Goal: Find specific page/section: Find specific page/section

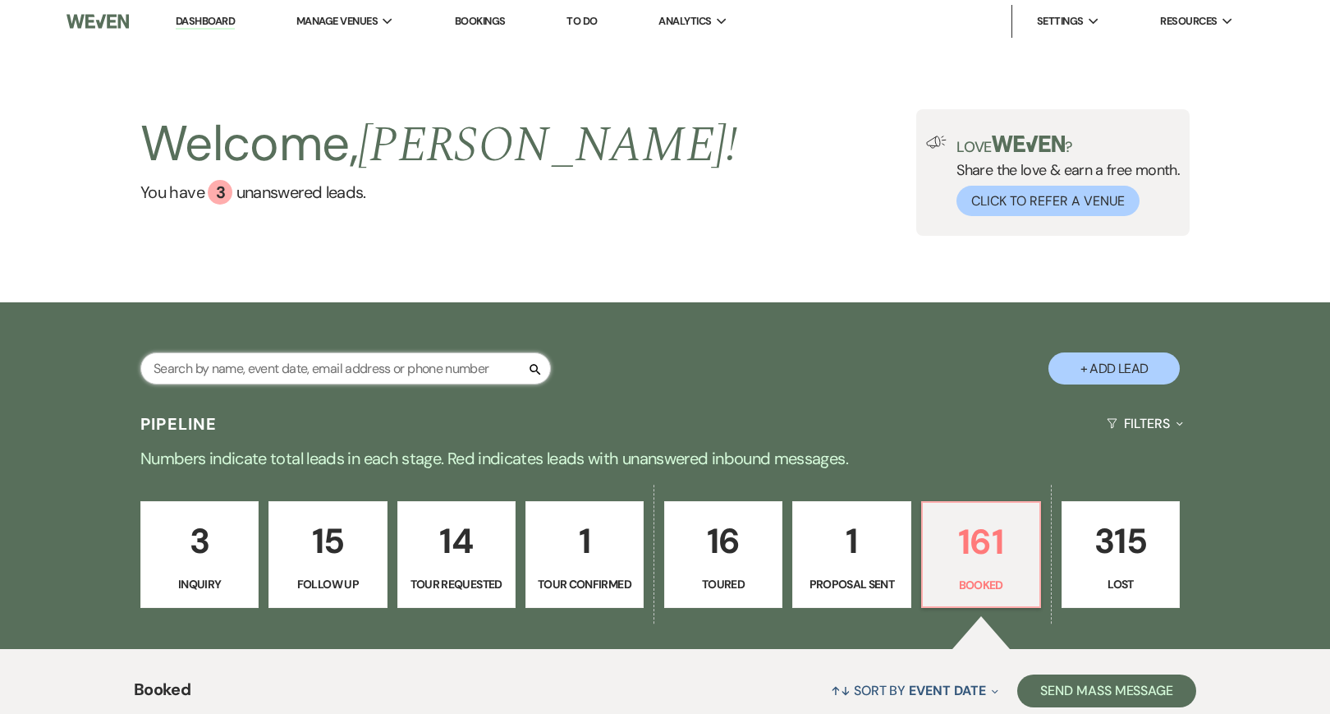
click at [441, 363] on input "text" at bounding box center [345, 368] width 411 height 32
type input "k"
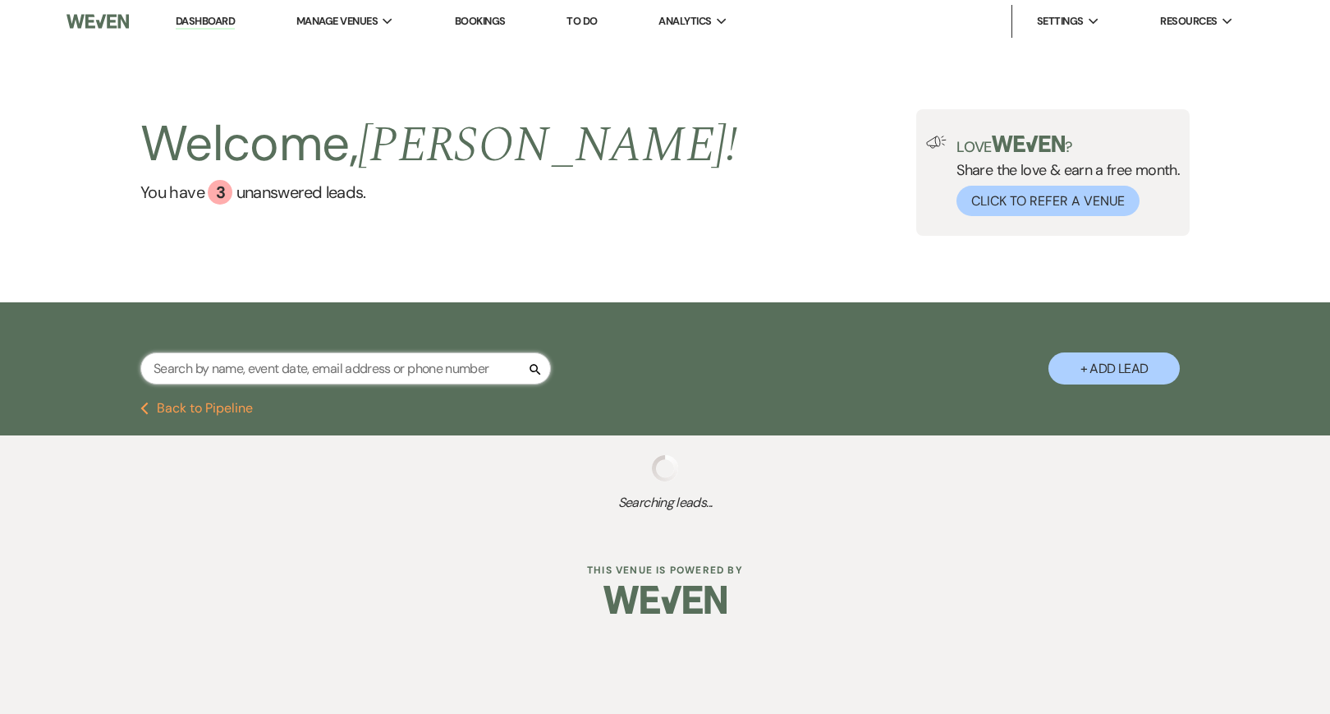
type input "j"
select select "6"
select select "2"
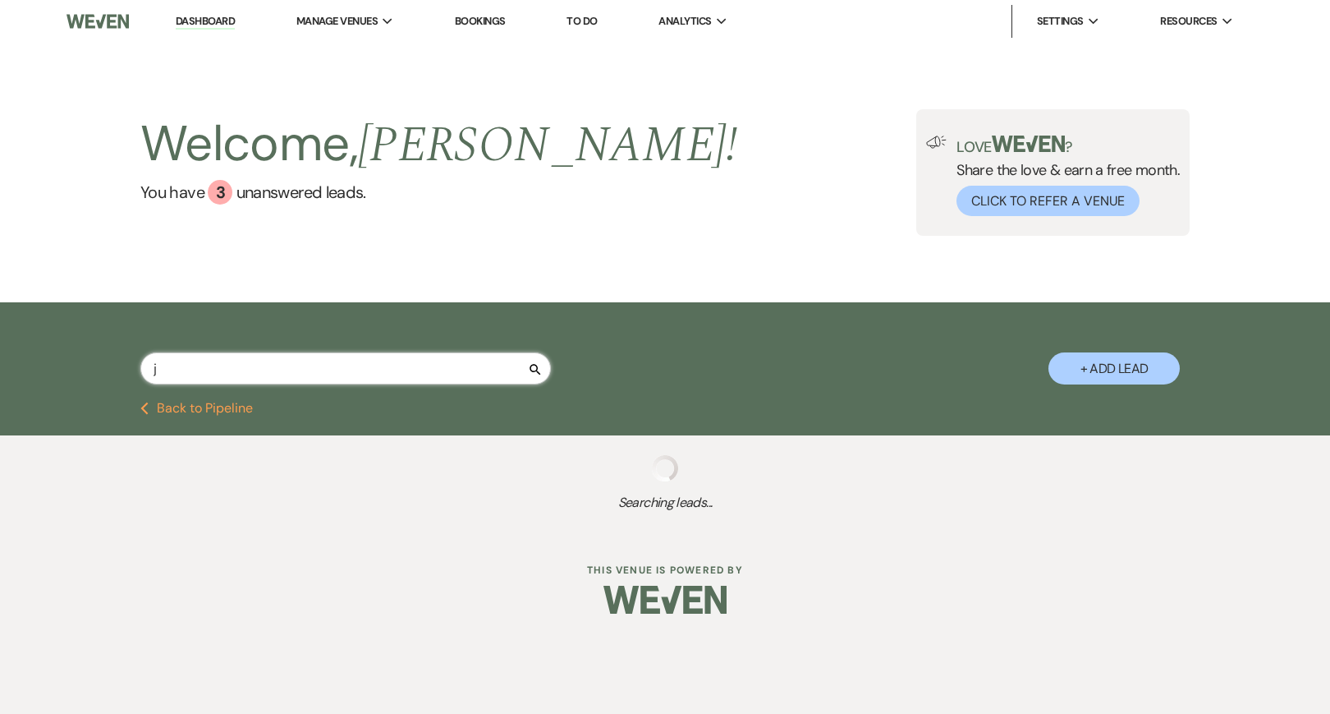
select select "5"
select select "8"
select select "5"
select select "2"
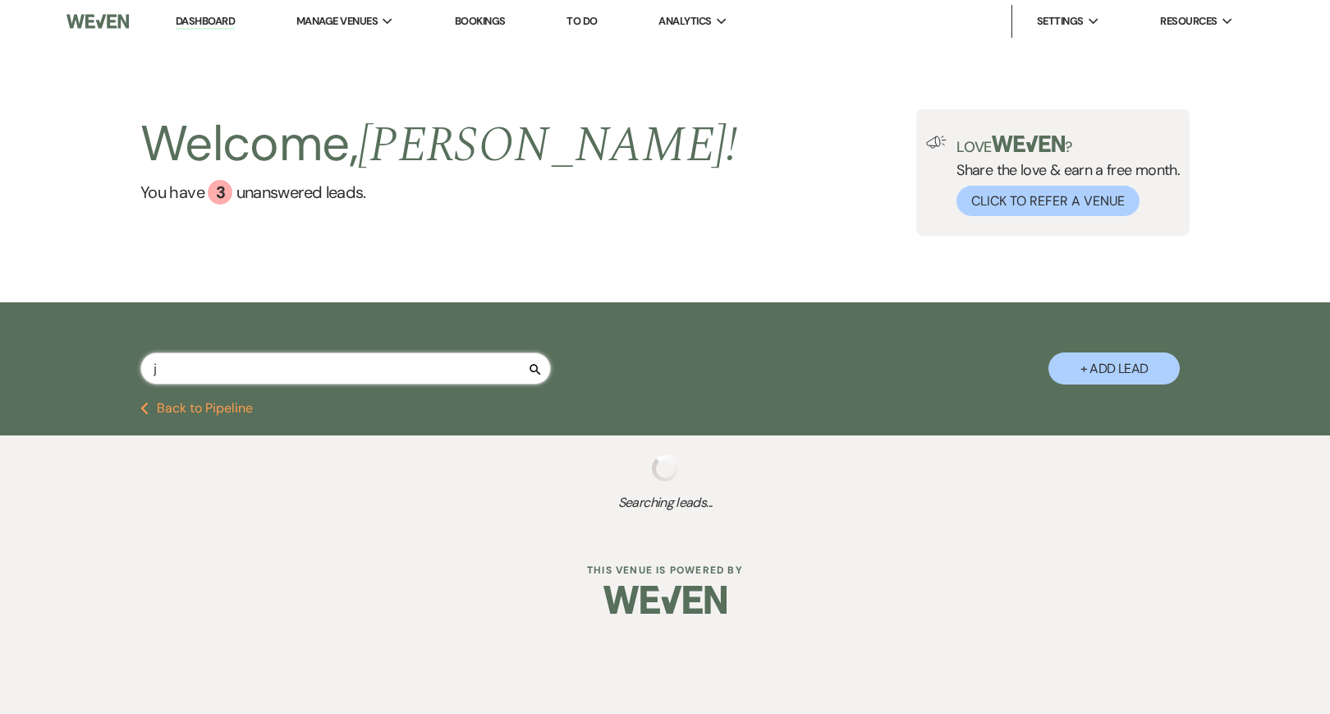
select select "5"
select select "8"
select select "4"
select select "8"
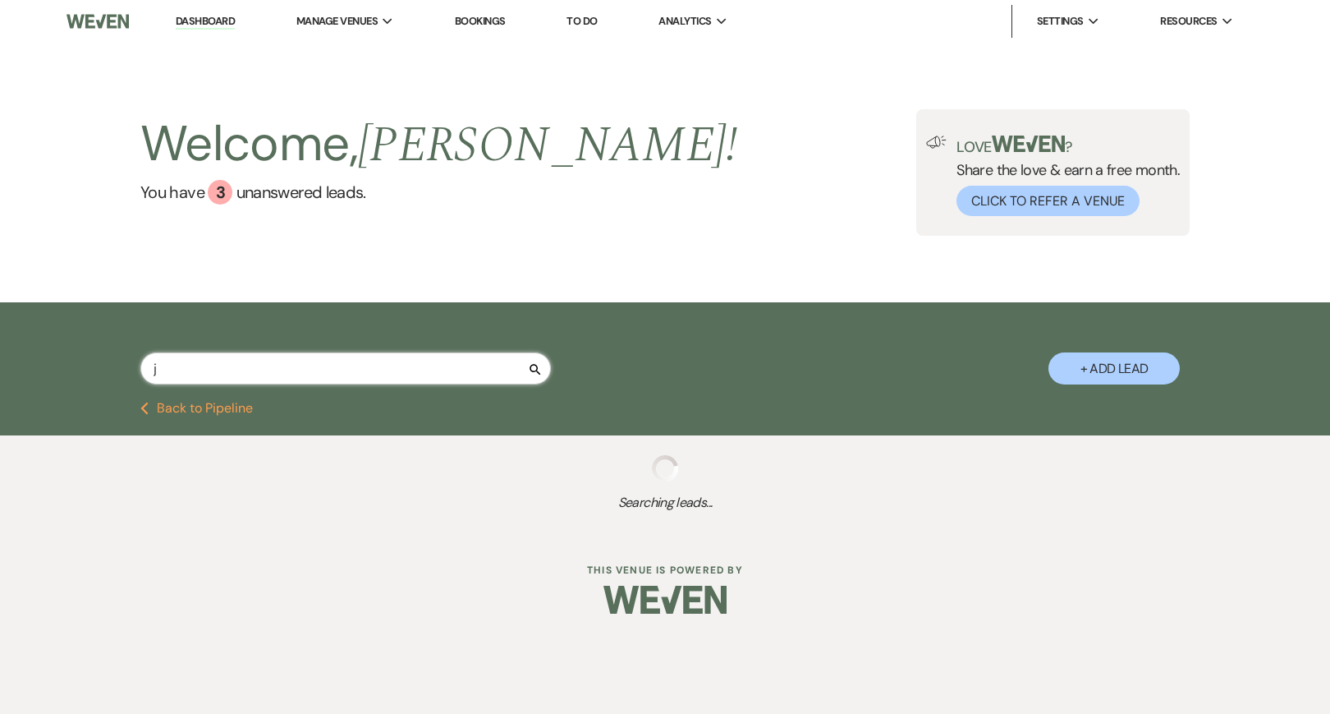
select select "4"
select select "5"
select select "8"
select select "1"
select select "8"
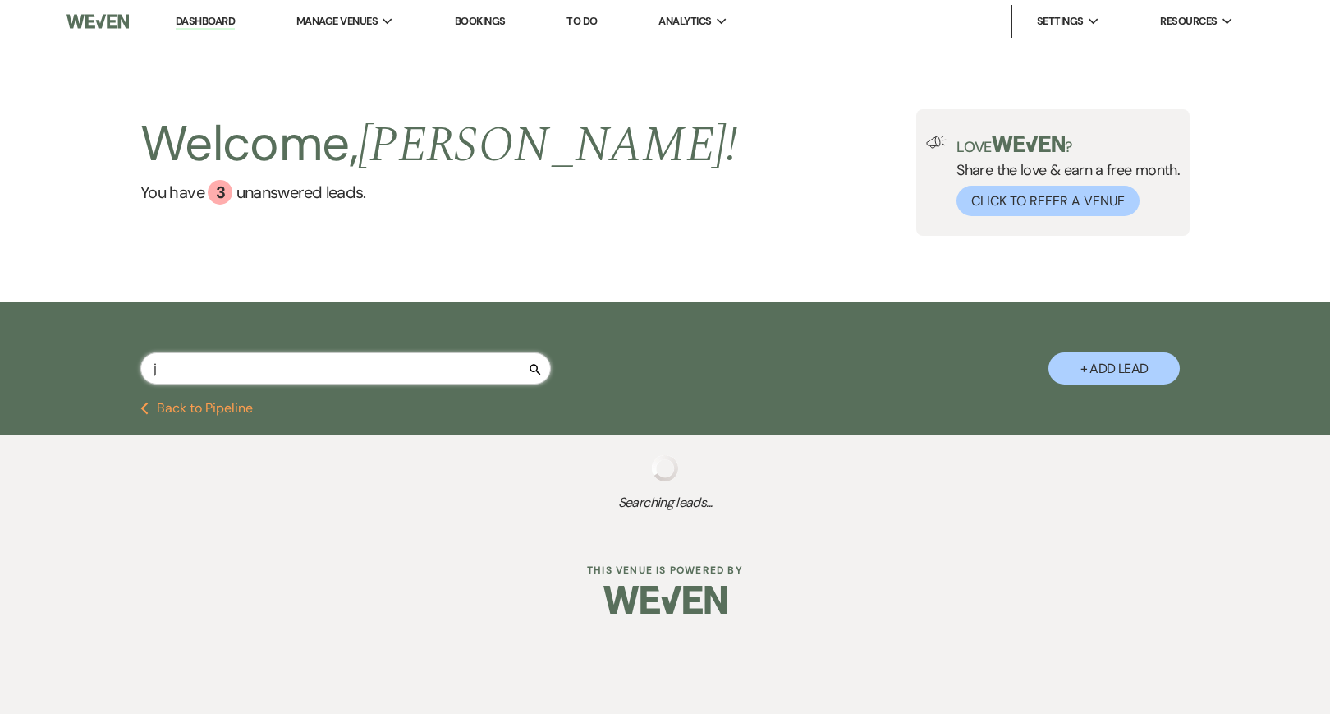
select select "5"
select select "8"
select select "5"
select select "8"
select select "5"
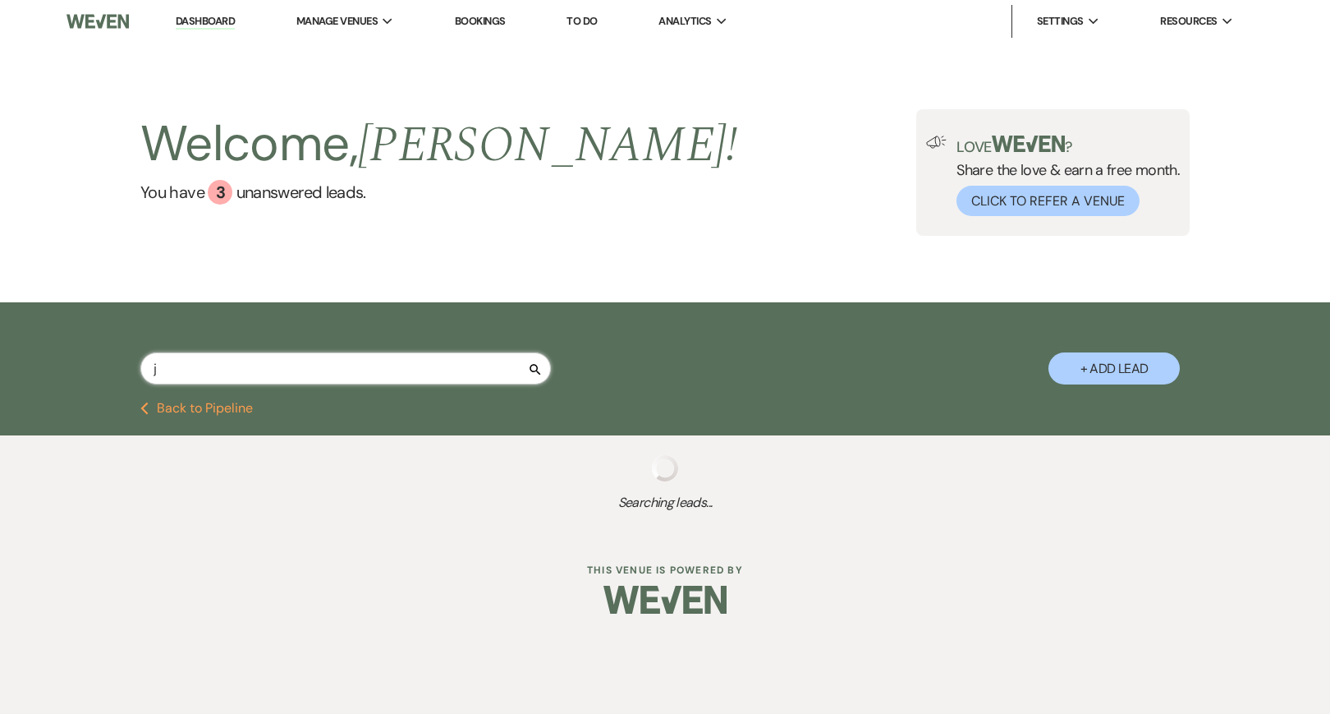
select select "9"
select select "8"
select select "5"
select select "9"
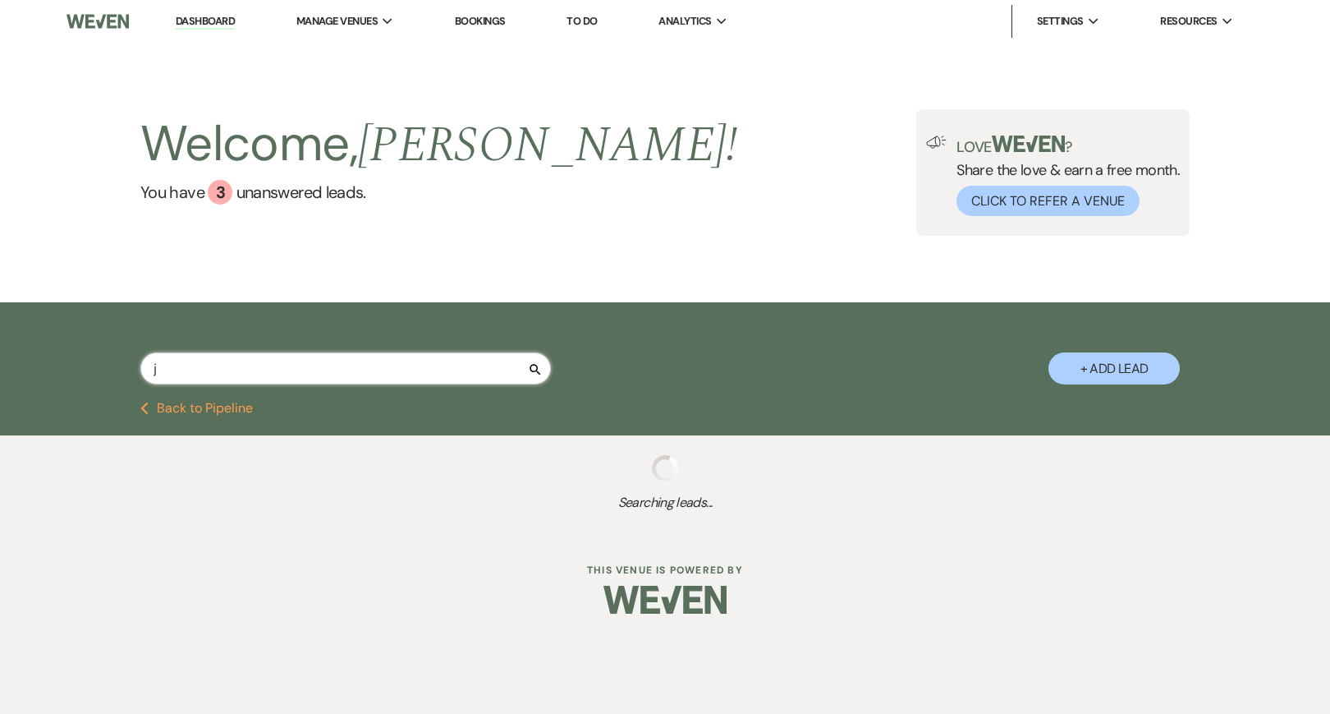
select select "8"
select select "9"
select select "8"
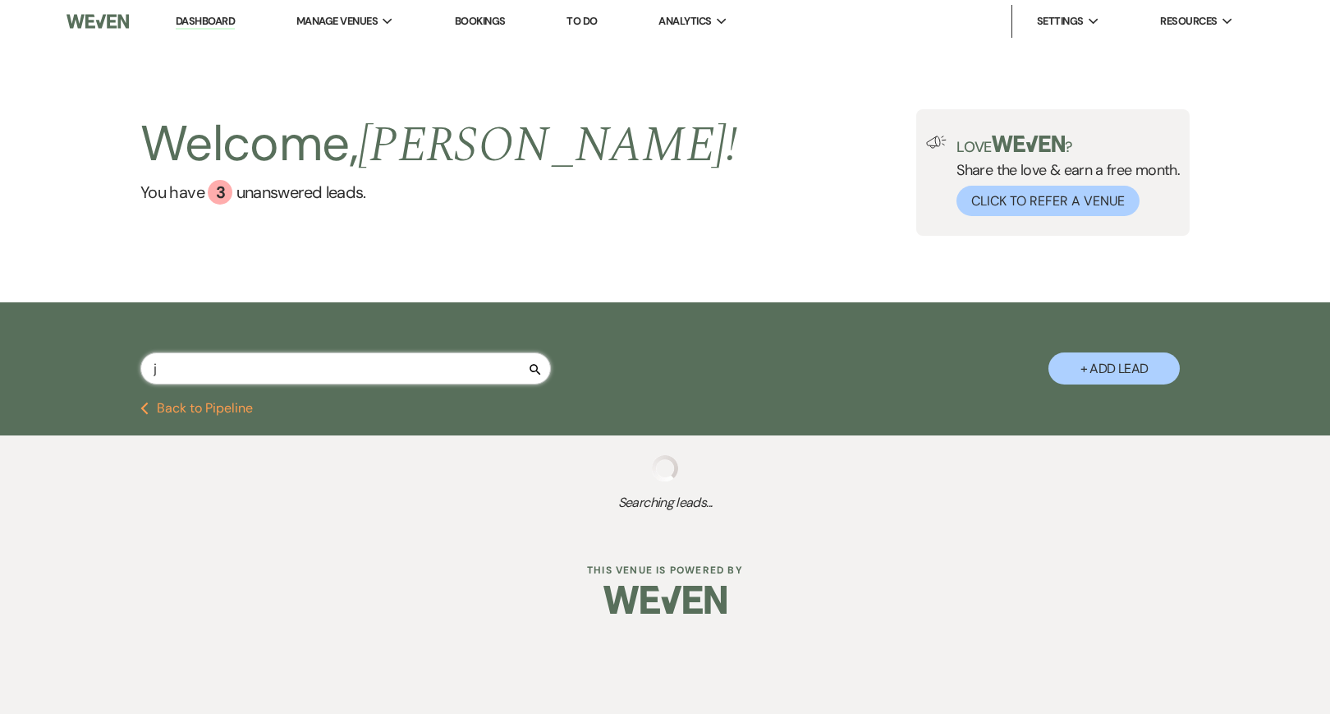
select select "5"
select select "9"
select select "8"
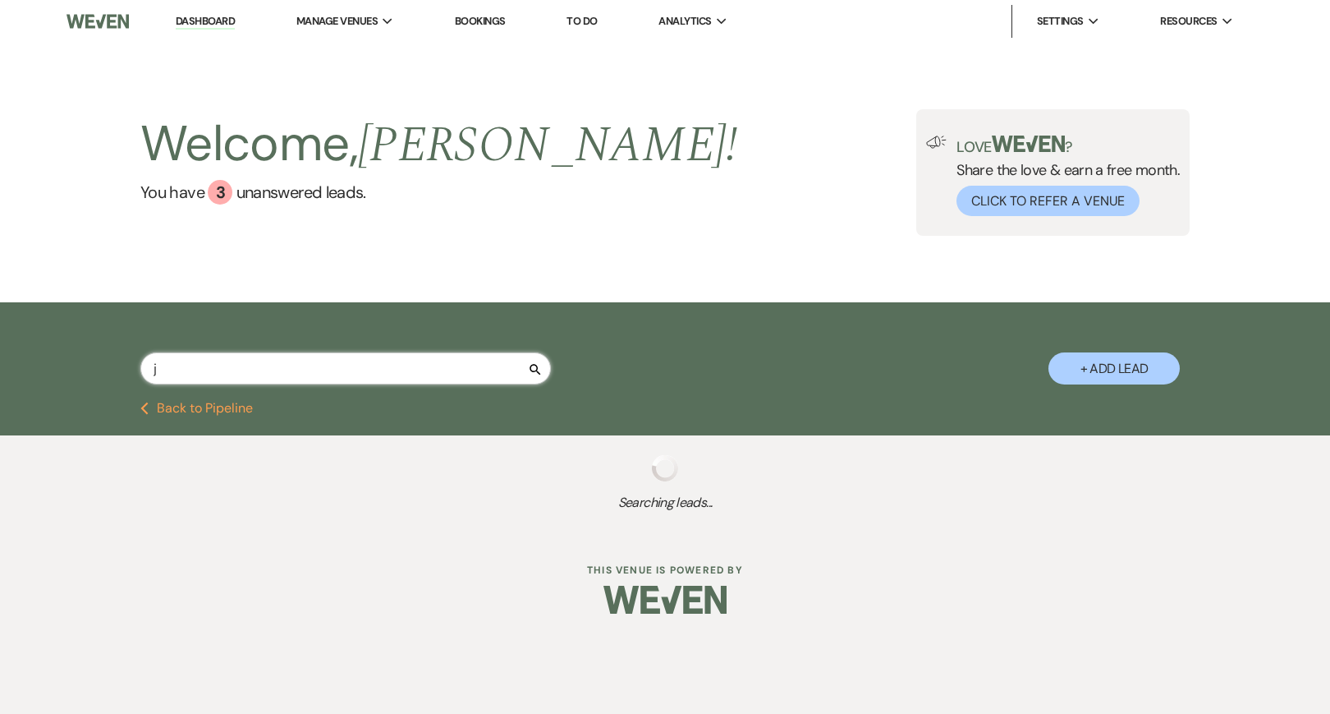
select select "1"
select select "8"
select select "5"
select select "8"
select select "1"
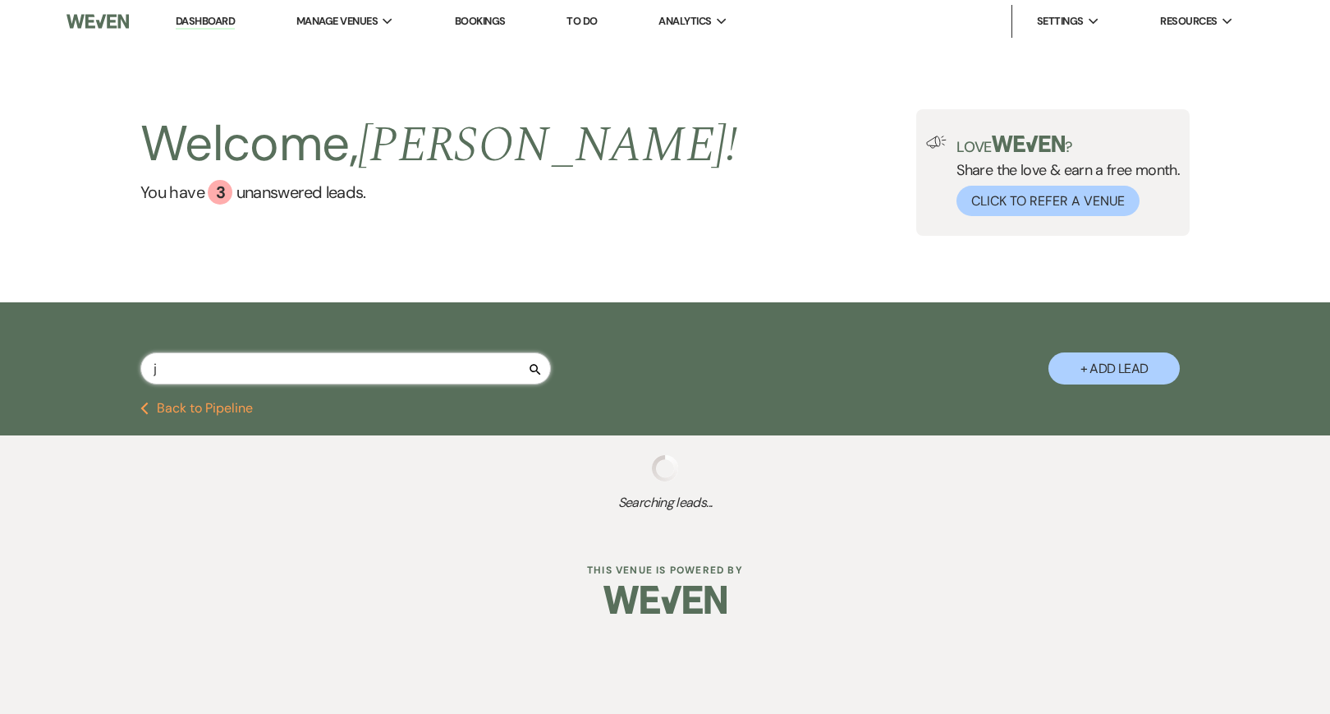
select select "8"
select select "1"
select select "8"
select select "5"
select select "8"
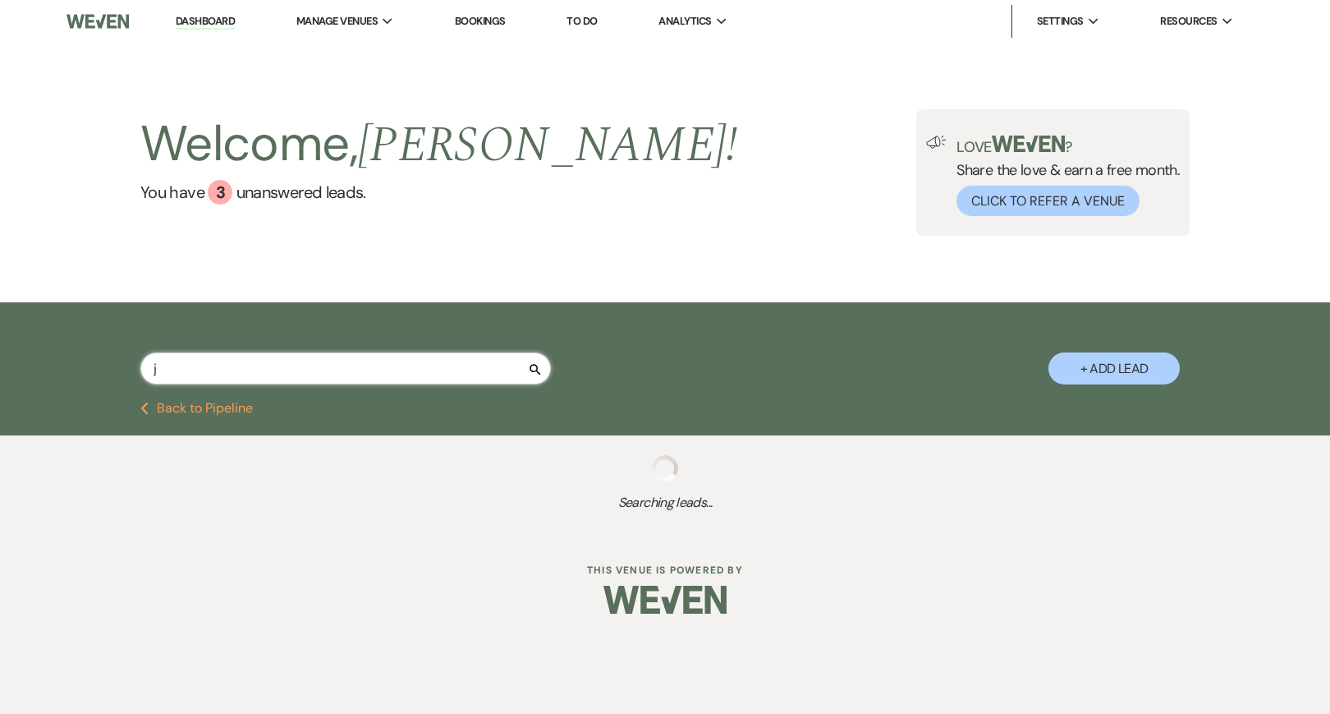
select select "5"
select select "8"
select select "5"
select select "8"
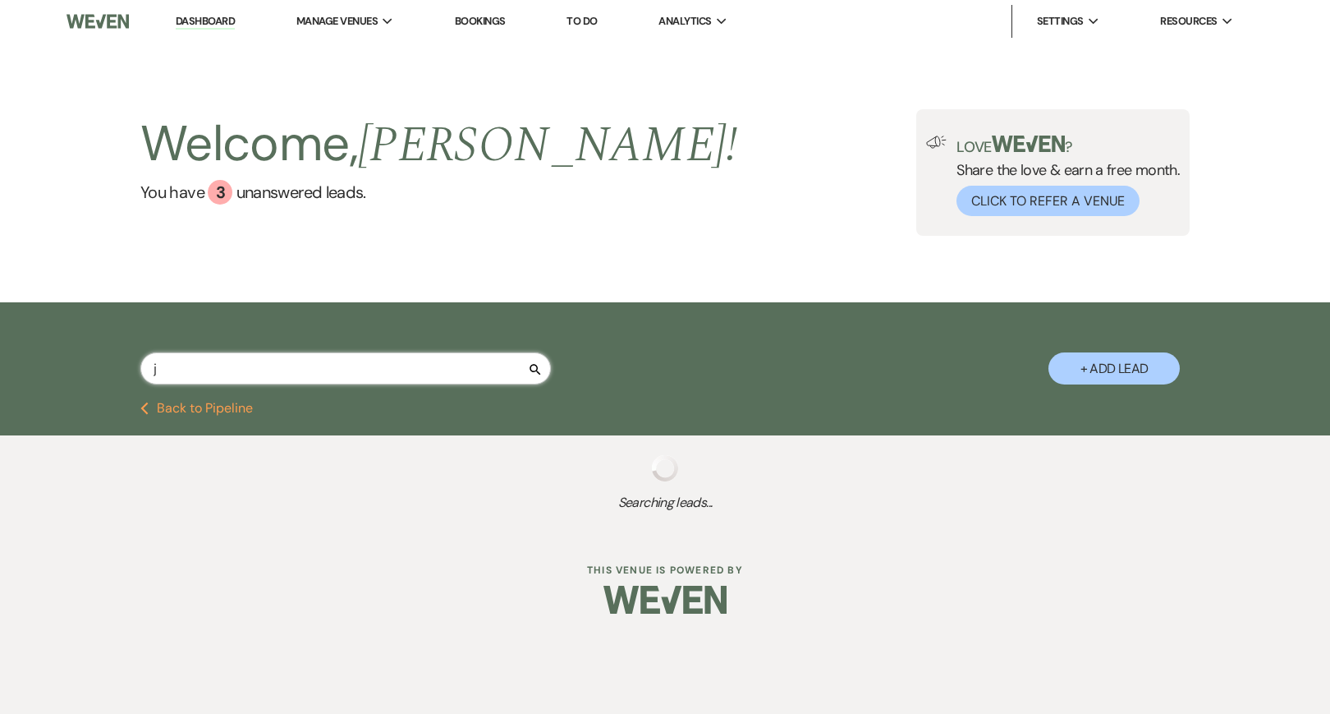
select select "8"
select select "6"
select select "8"
select select "5"
select select "8"
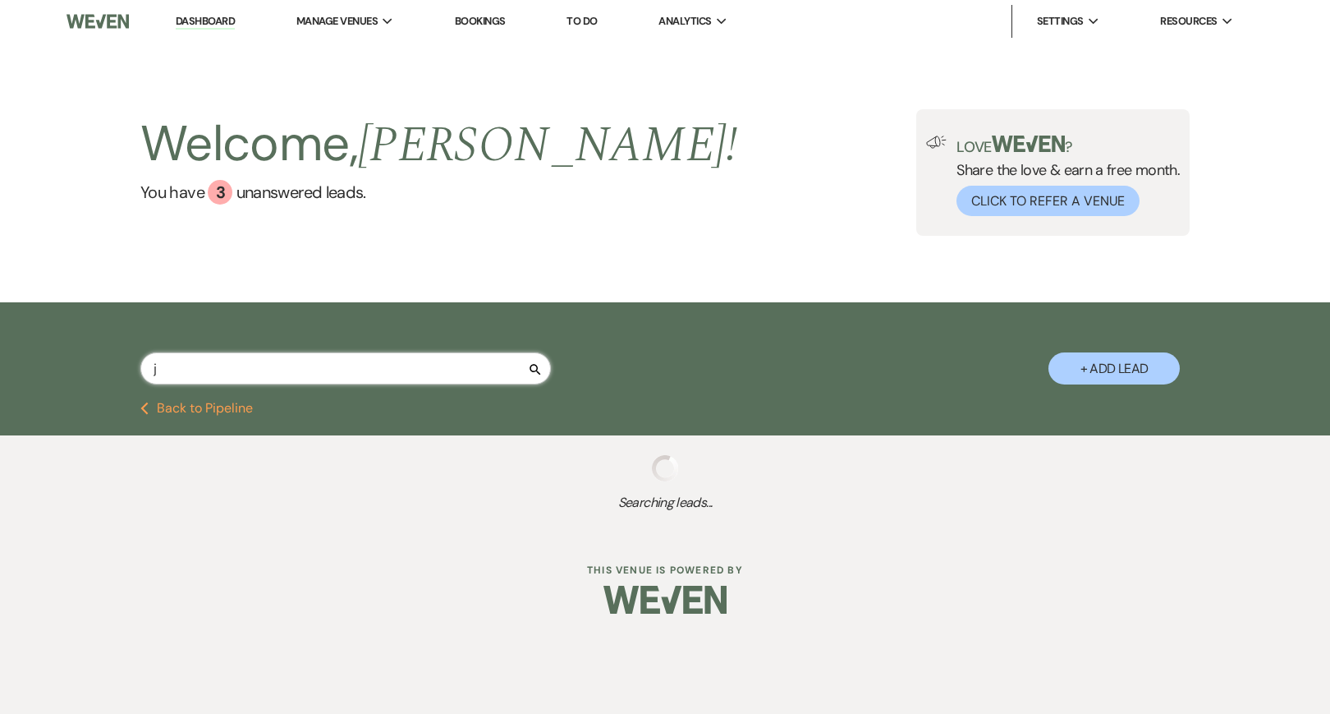
select select "5"
select select "8"
select select "5"
select select "8"
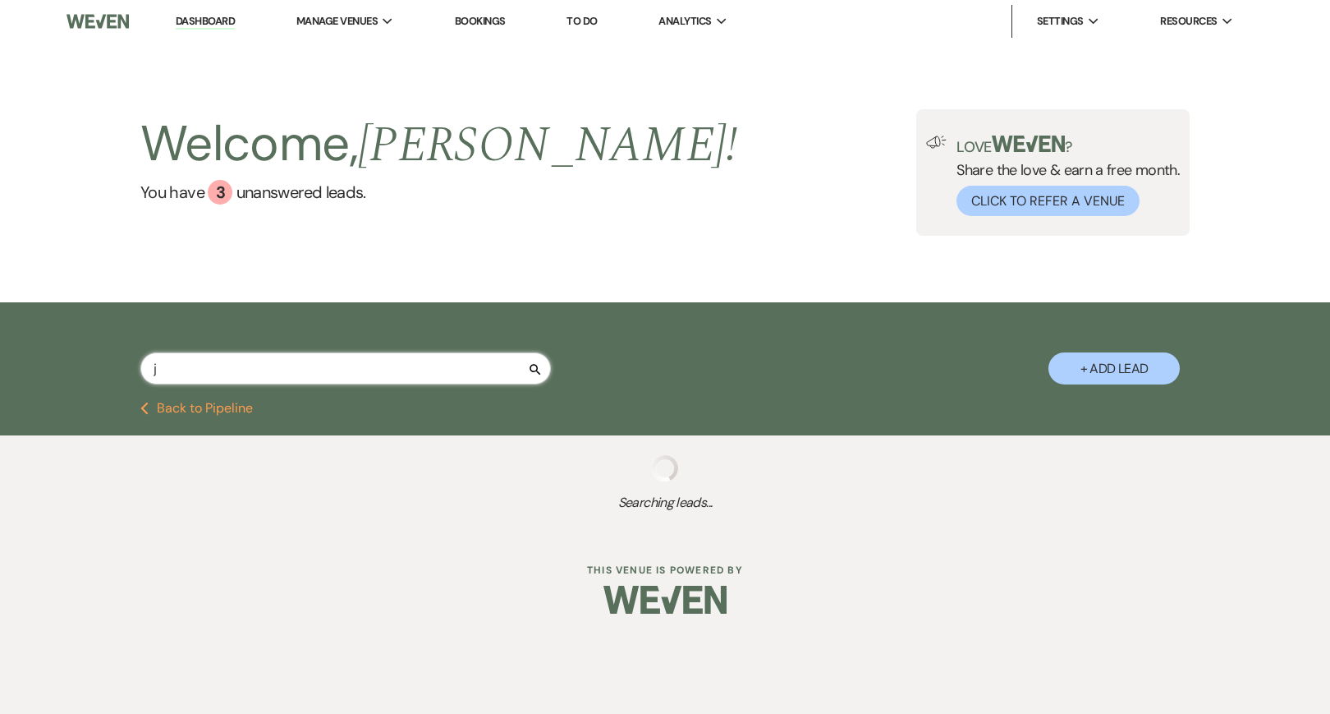
select select "5"
select select "8"
select select "5"
select select "8"
select select "5"
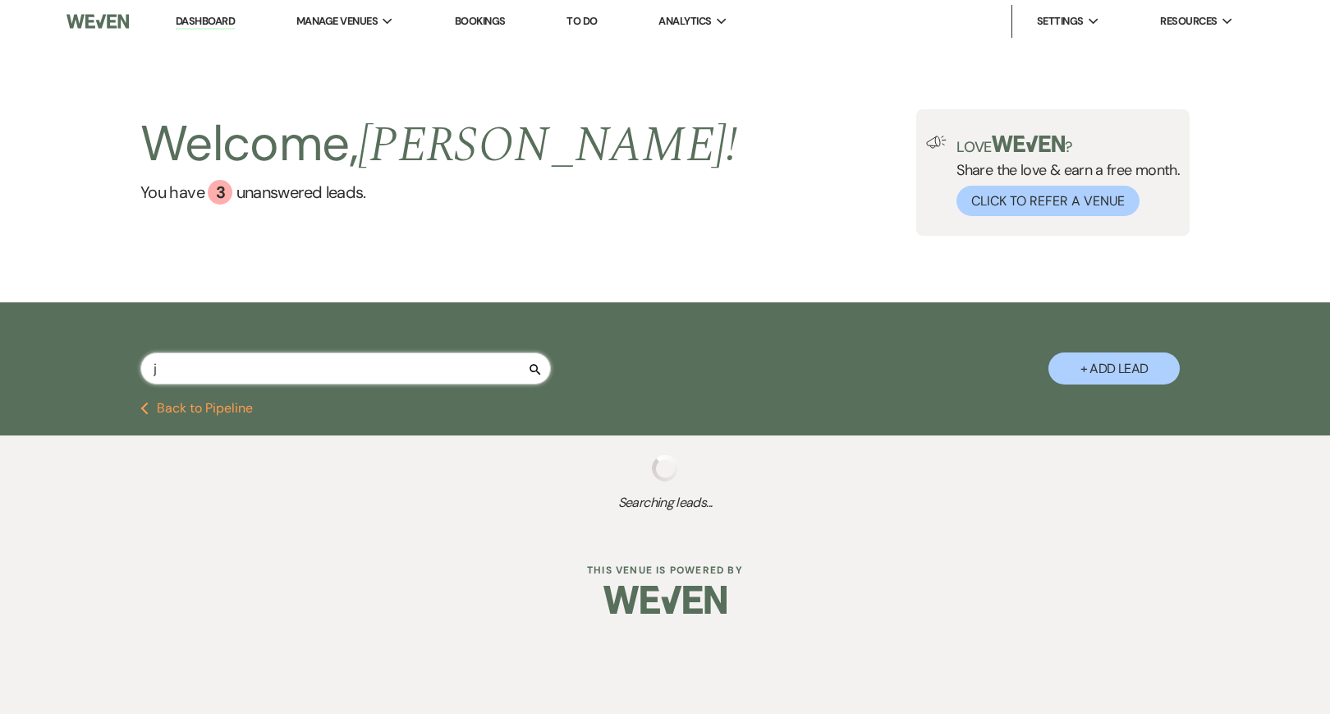
select select "8"
select select "1"
select select "8"
select select "5"
select select "8"
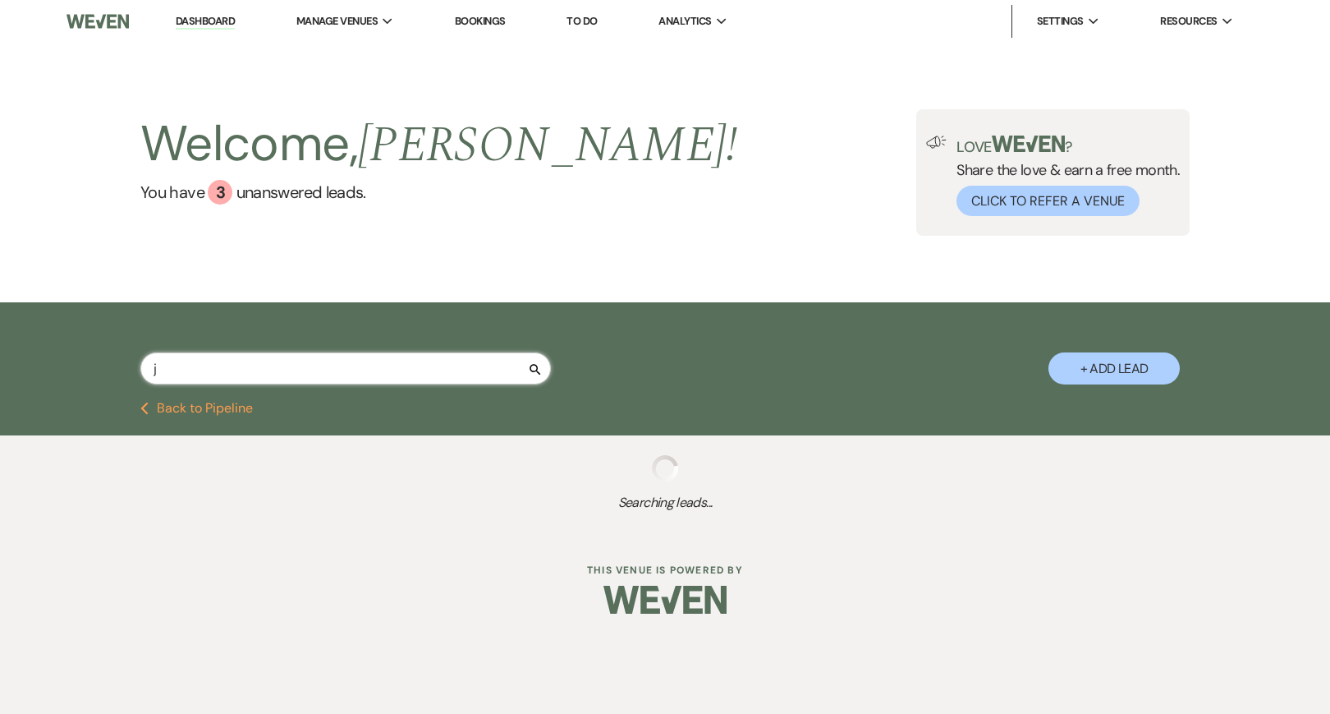
select select "5"
select select "8"
select select "3"
select select "8"
select select "1"
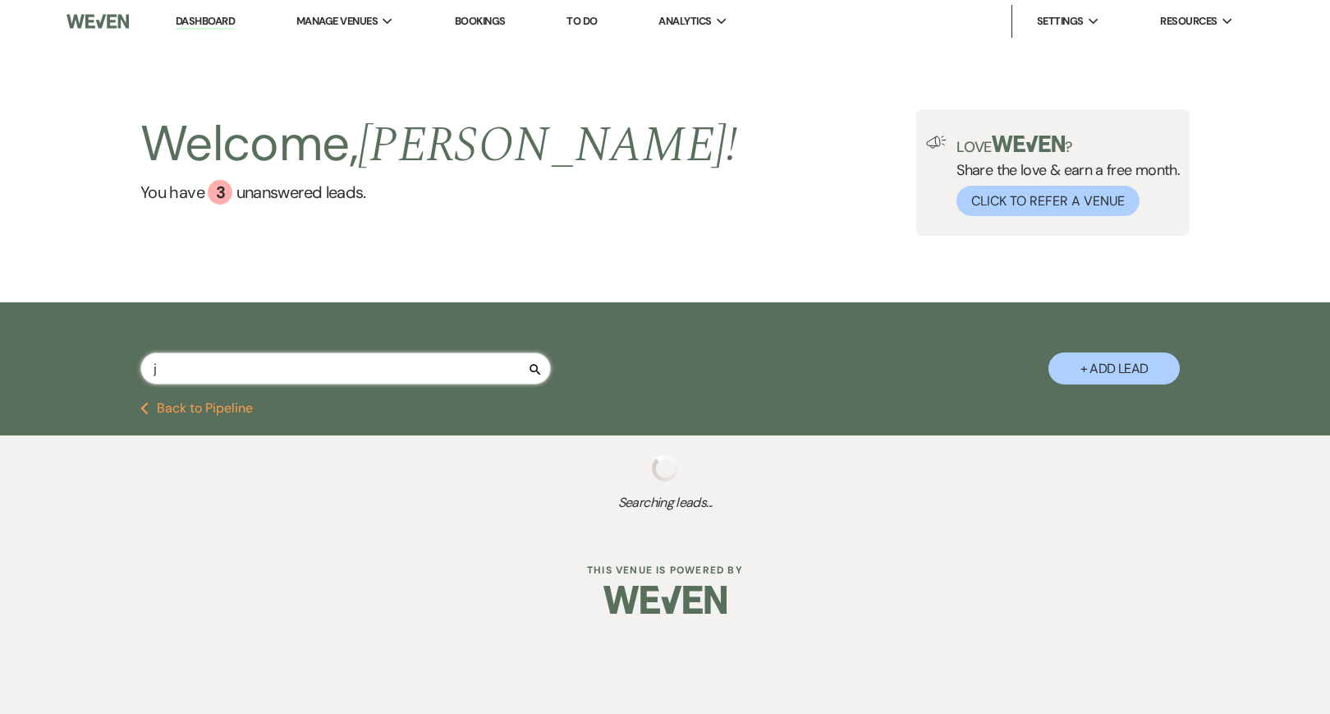
select select "8"
select select "6"
select select "8"
select select "5"
select select "8"
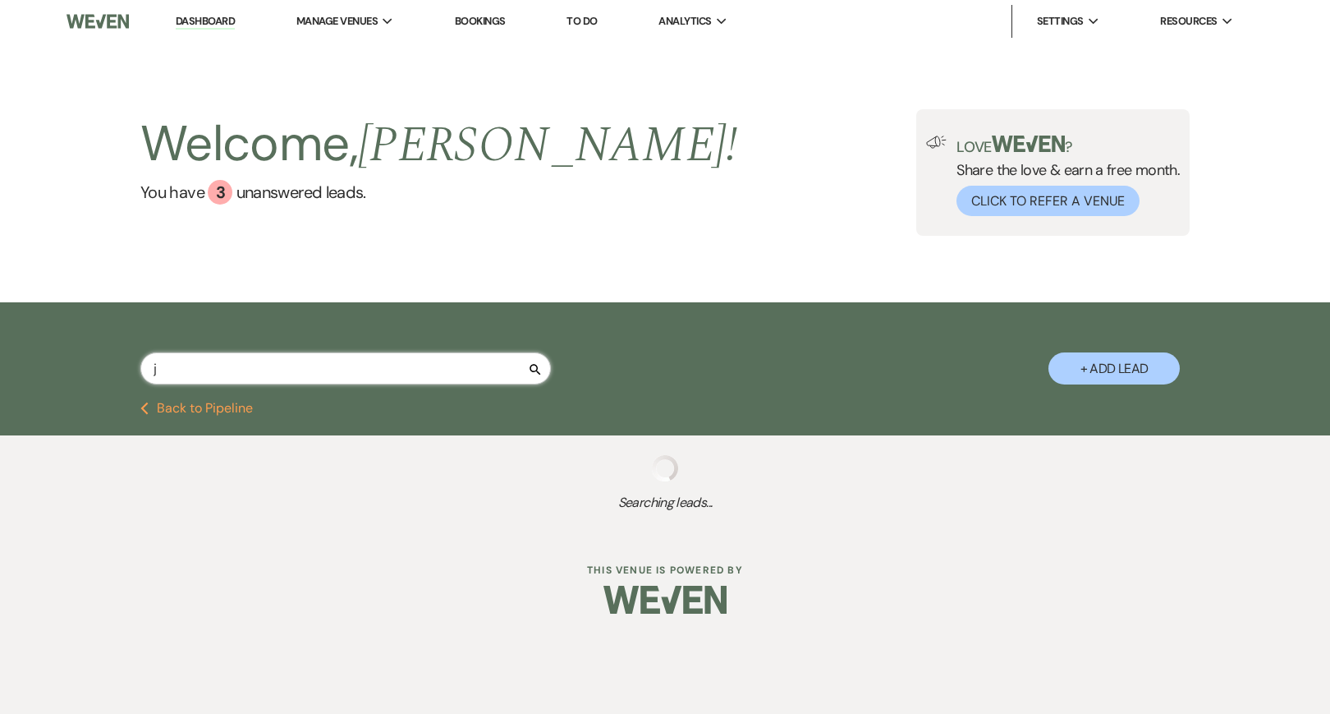
select select "1"
select select "8"
select select "6"
select select "8"
select select "5"
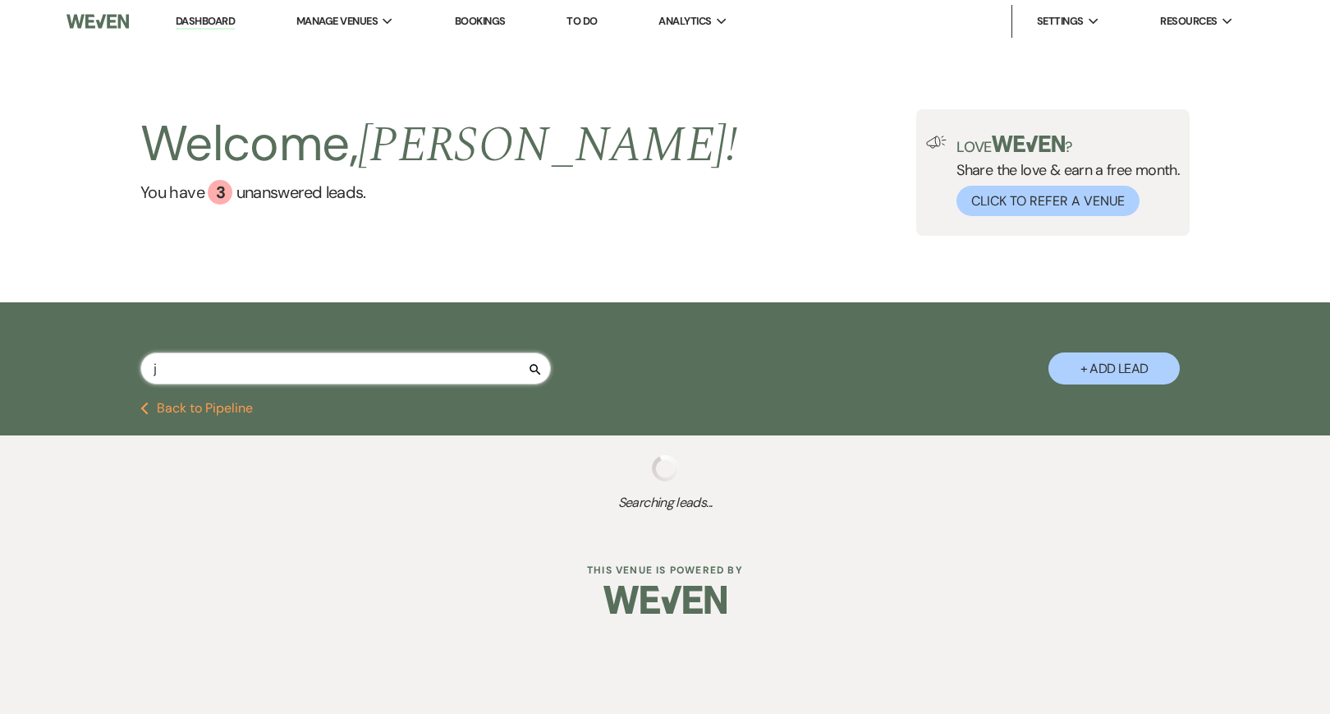
select select "8"
select select "6"
select select "8"
select select "1"
select select "8"
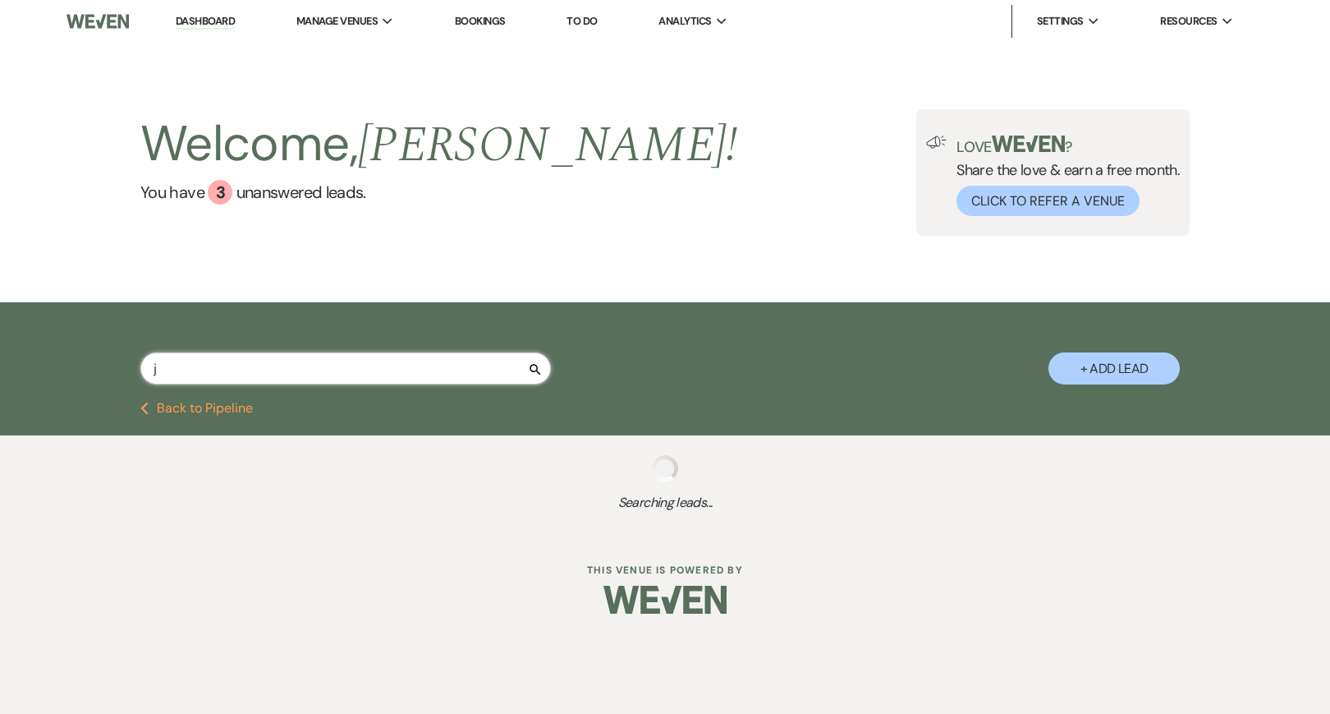
select select "6"
select select "8"
select select "5"
select select "8"
select select "5"
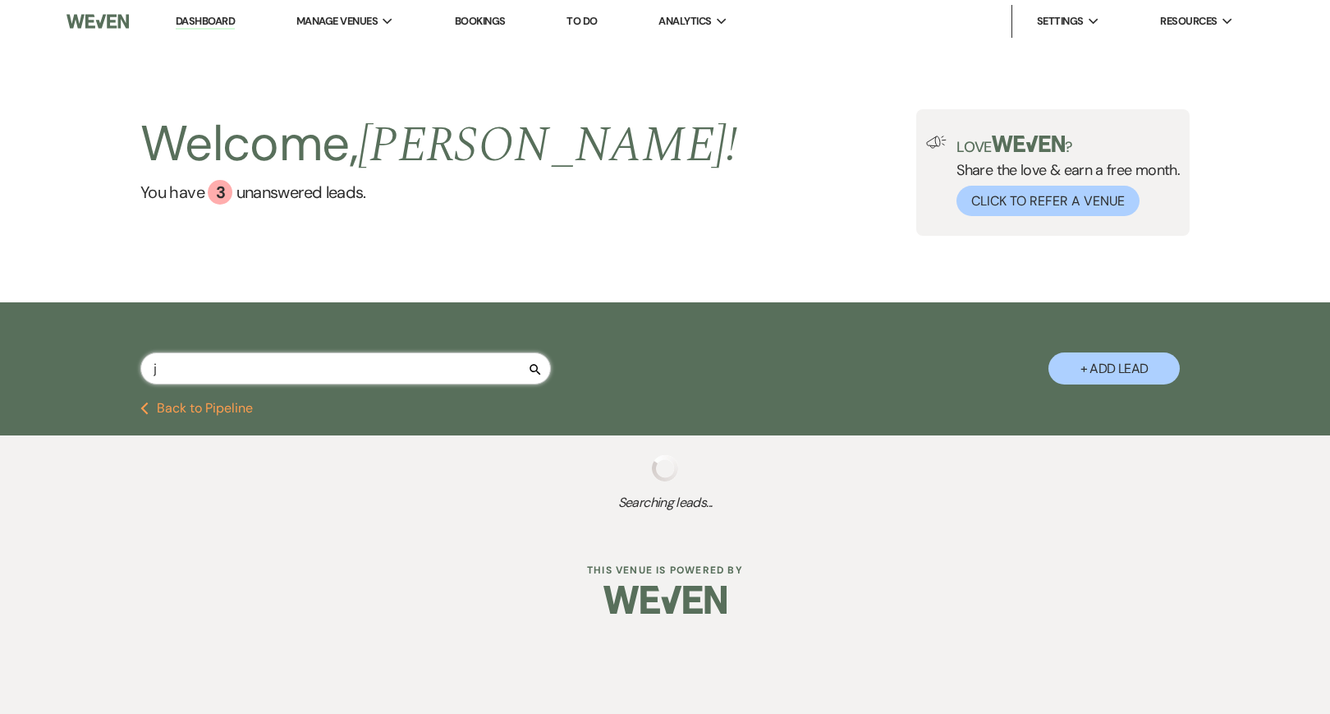
select select "8"
select select "5"
select select "8"
select select "5"
select select "8"
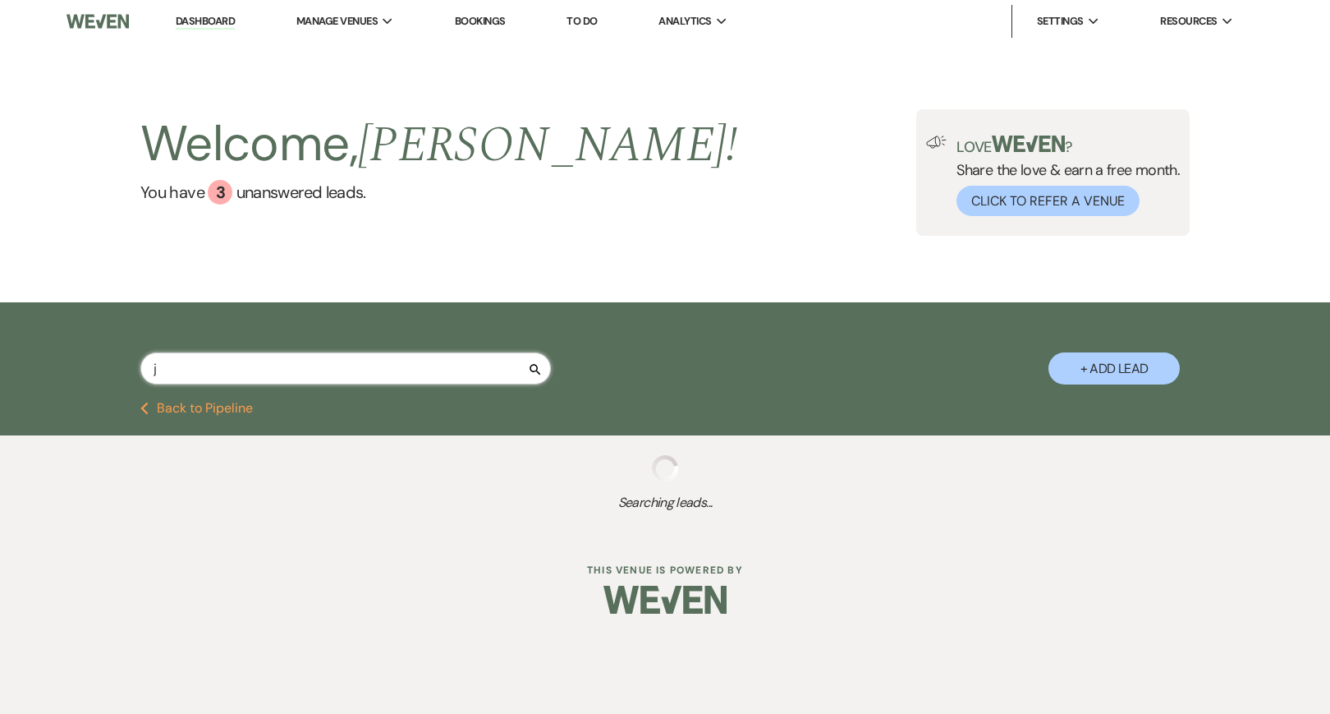
select select "5"
select select "8"
select select "5"
select select "8"
select select "5"
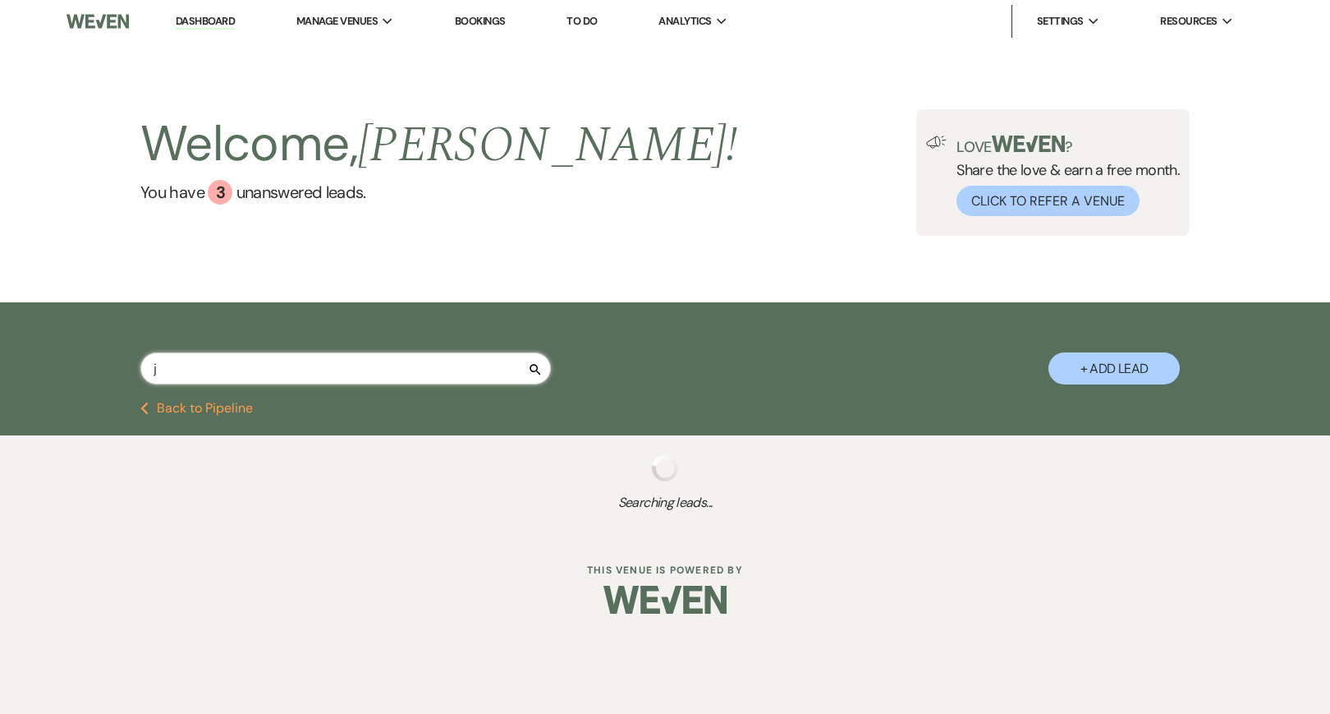
select select "8"
select select "1"
select select "8"
select select "5"
select select "8"
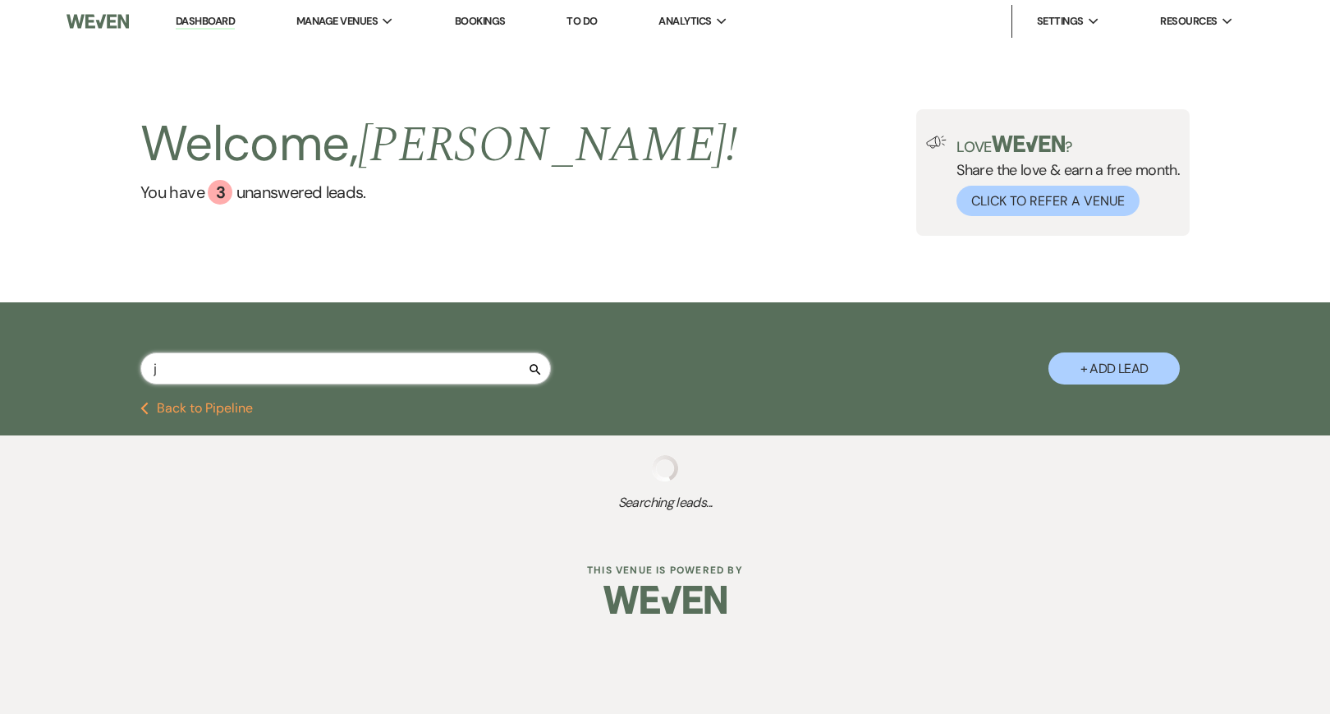
select select "5"
select select "8"
select select "10"
select select "8"
select select "6"
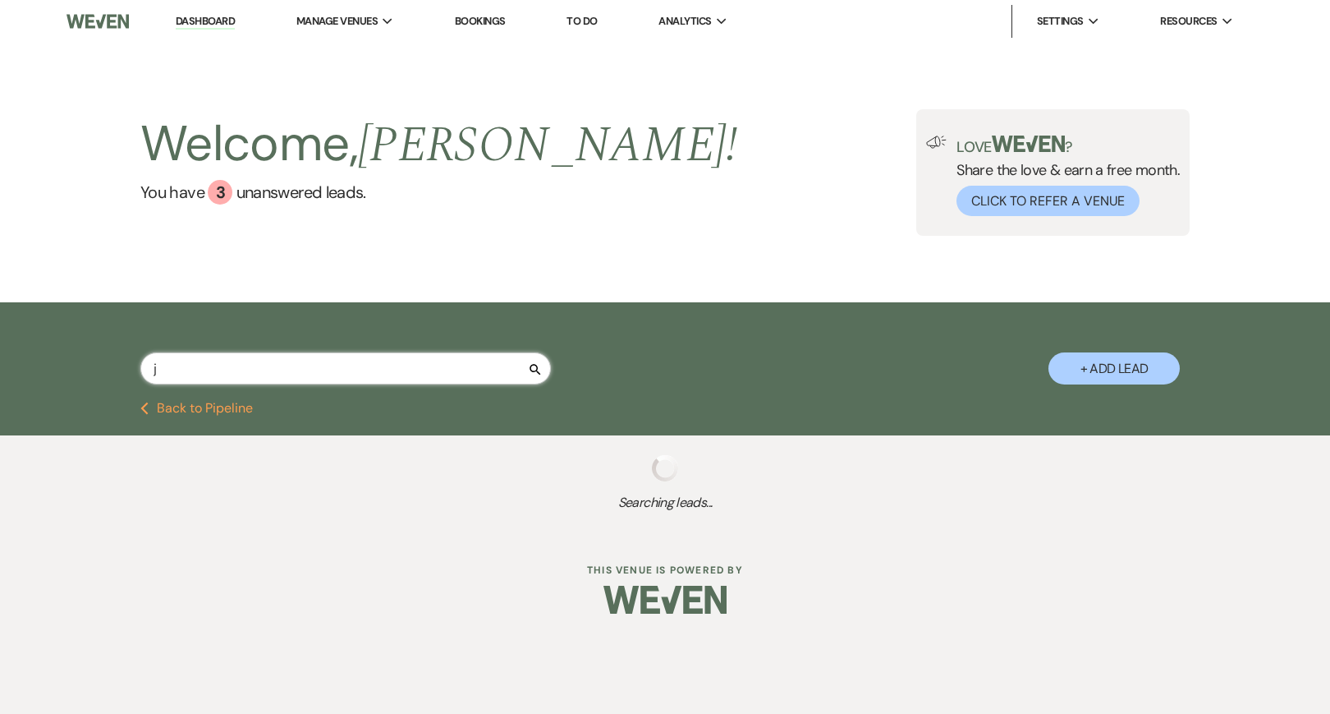
select select "8"
select select "5"
select select "8"
select select "1"
select select "8"
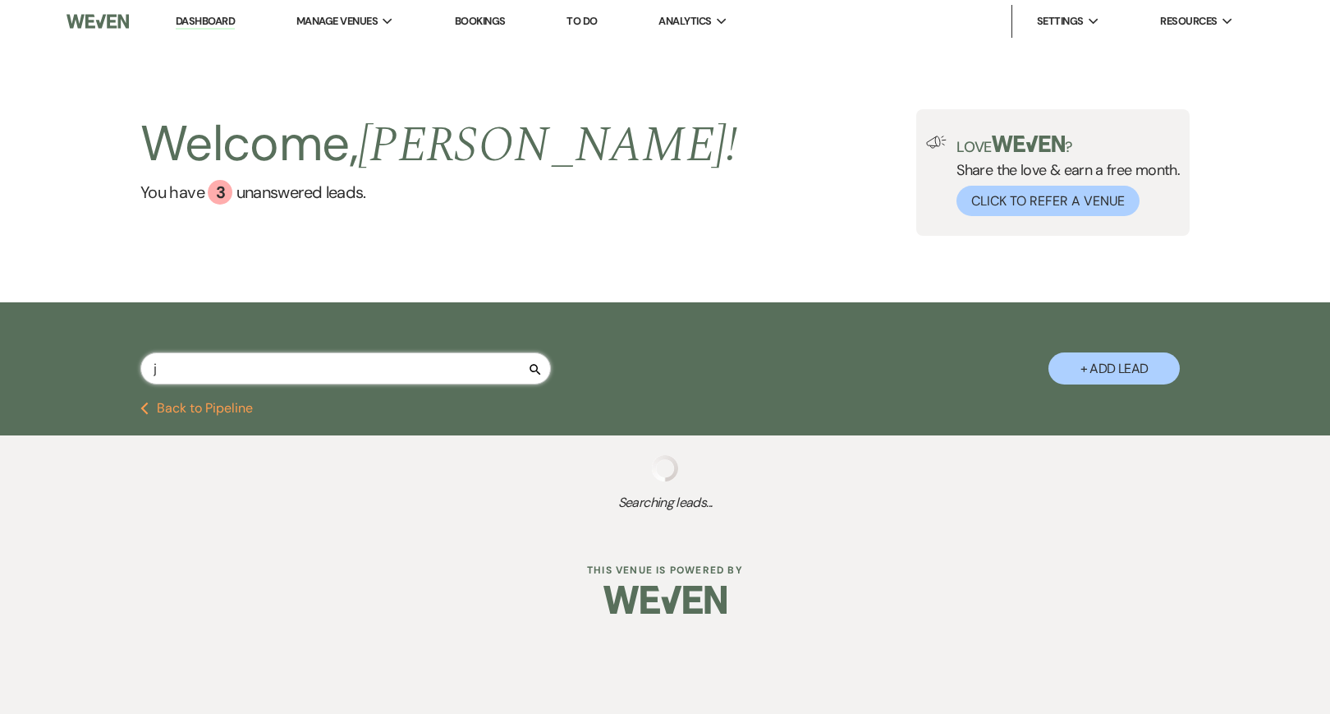
select select "5"
select select "8"
select select "5"
select select "8"
select select "5"
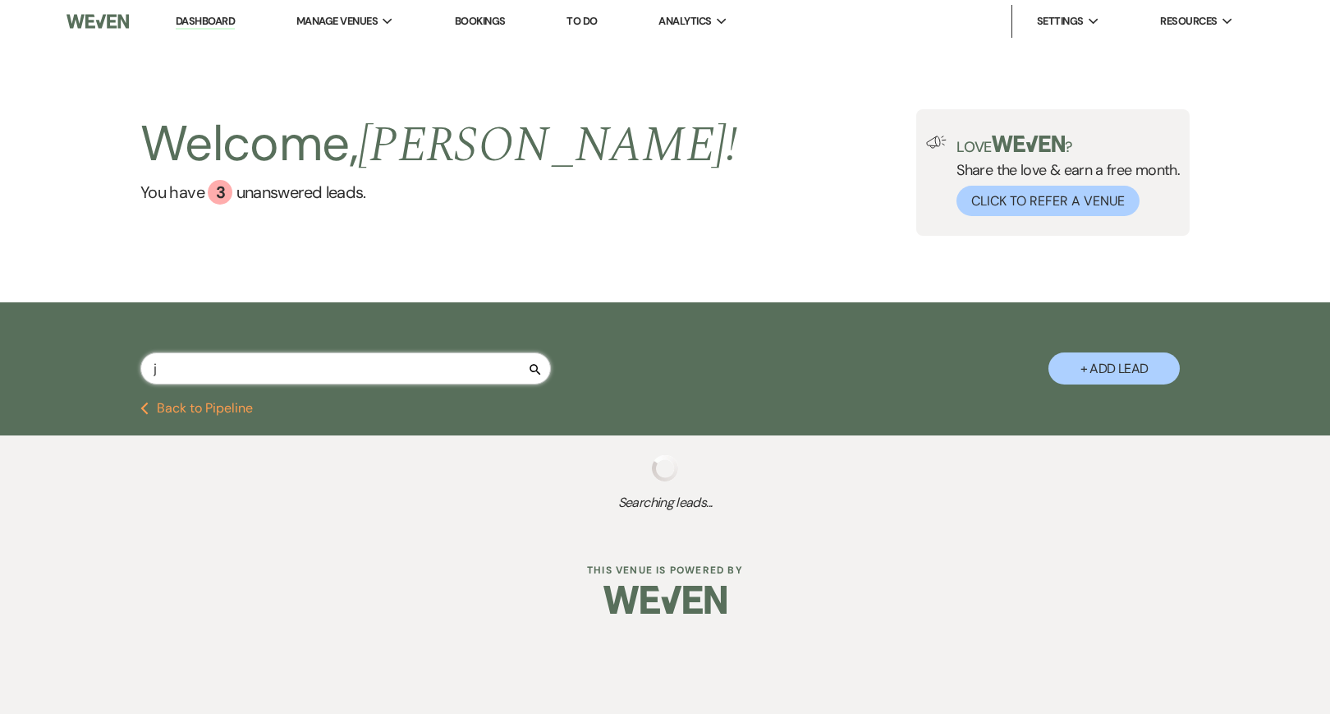
select select "8"
select select "6"
select select "8"
select select "5"
select select "8"
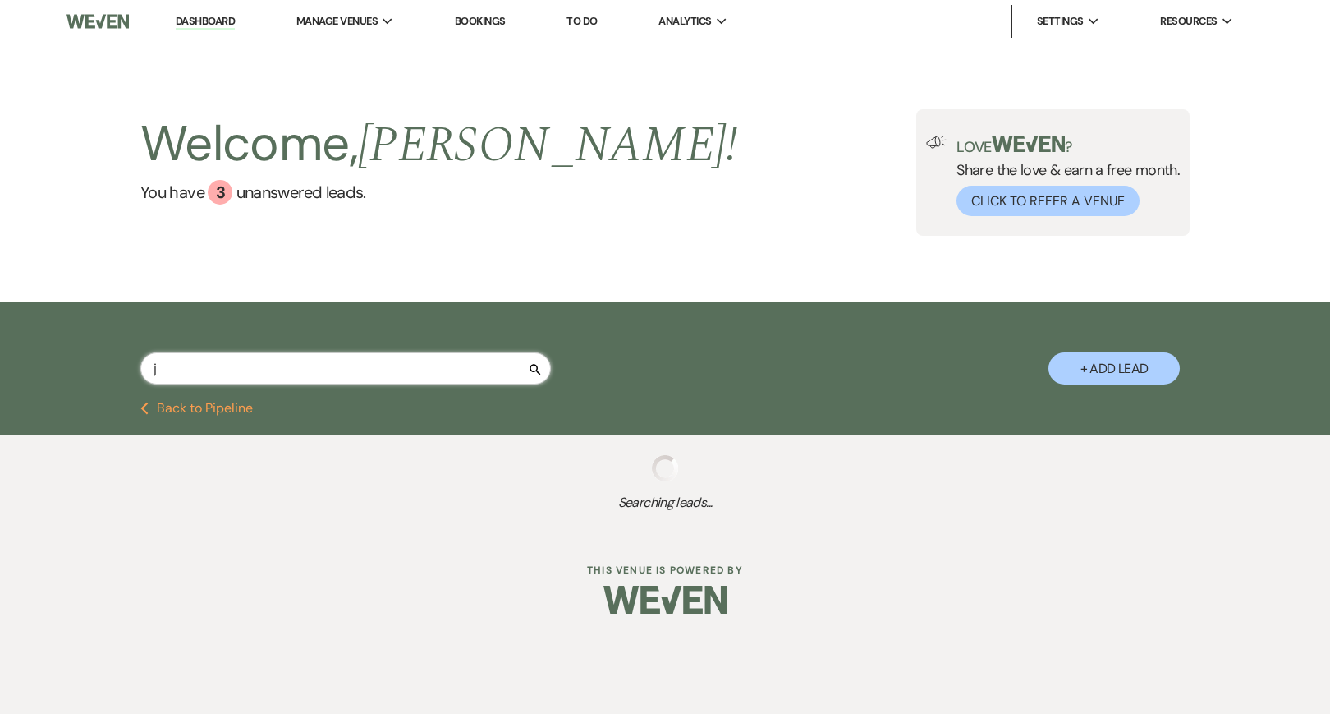
select select "2"
select select "8"
select select "1"
select select "8"
select select "5"
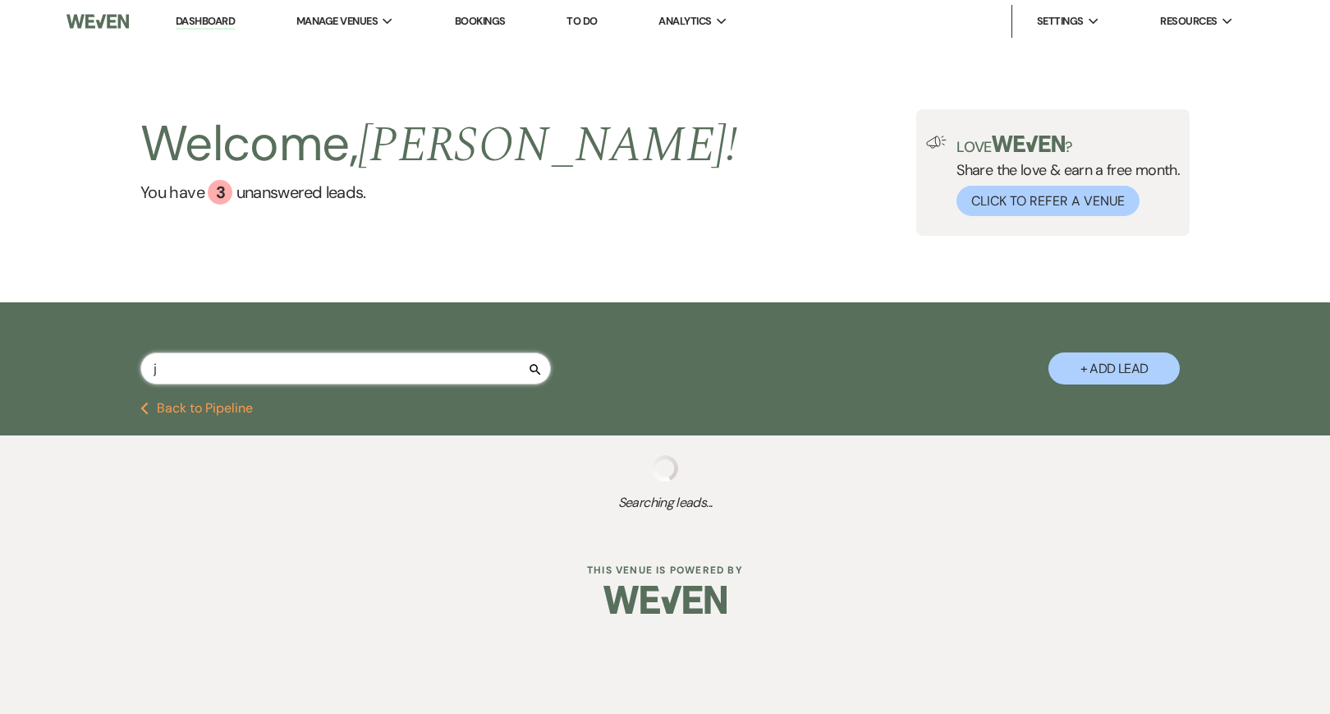
select select "8"
select select "5"
select select "8"
select select "10"
select select "8"
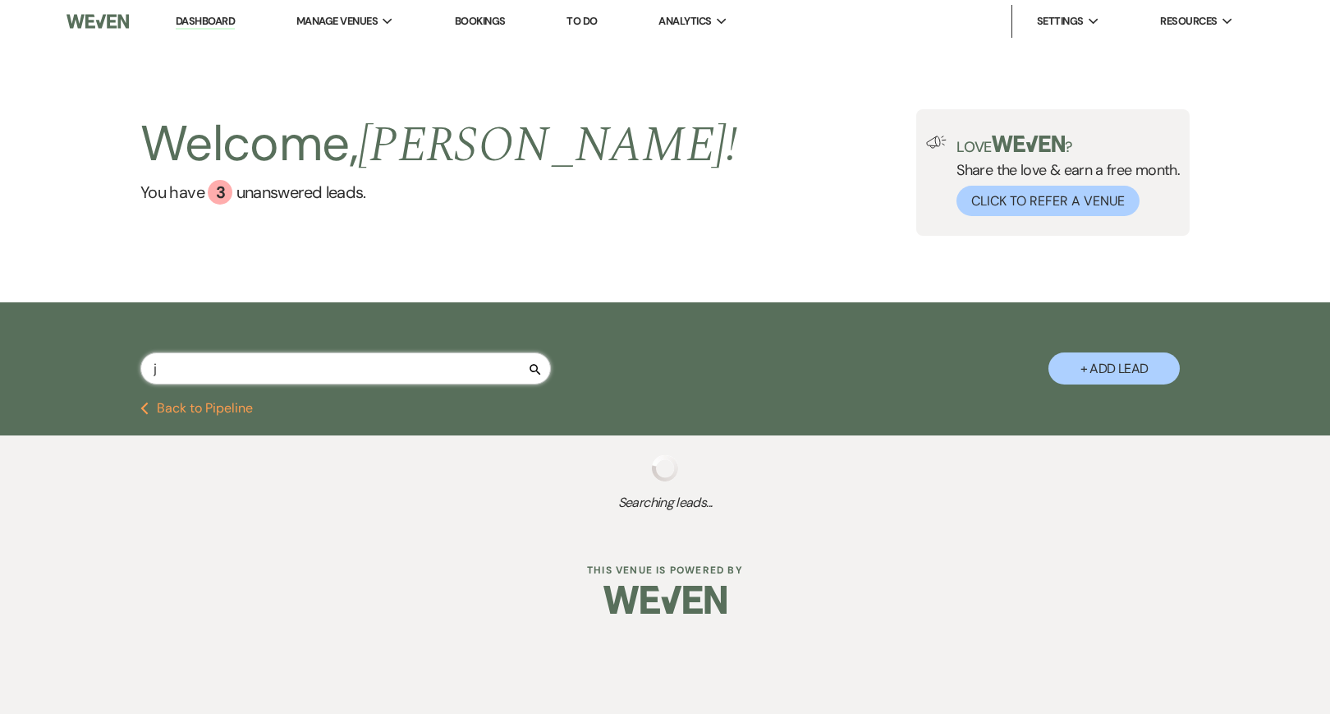
select select "5"
select select "8"
select select "5"
select select "8"
select select "6"
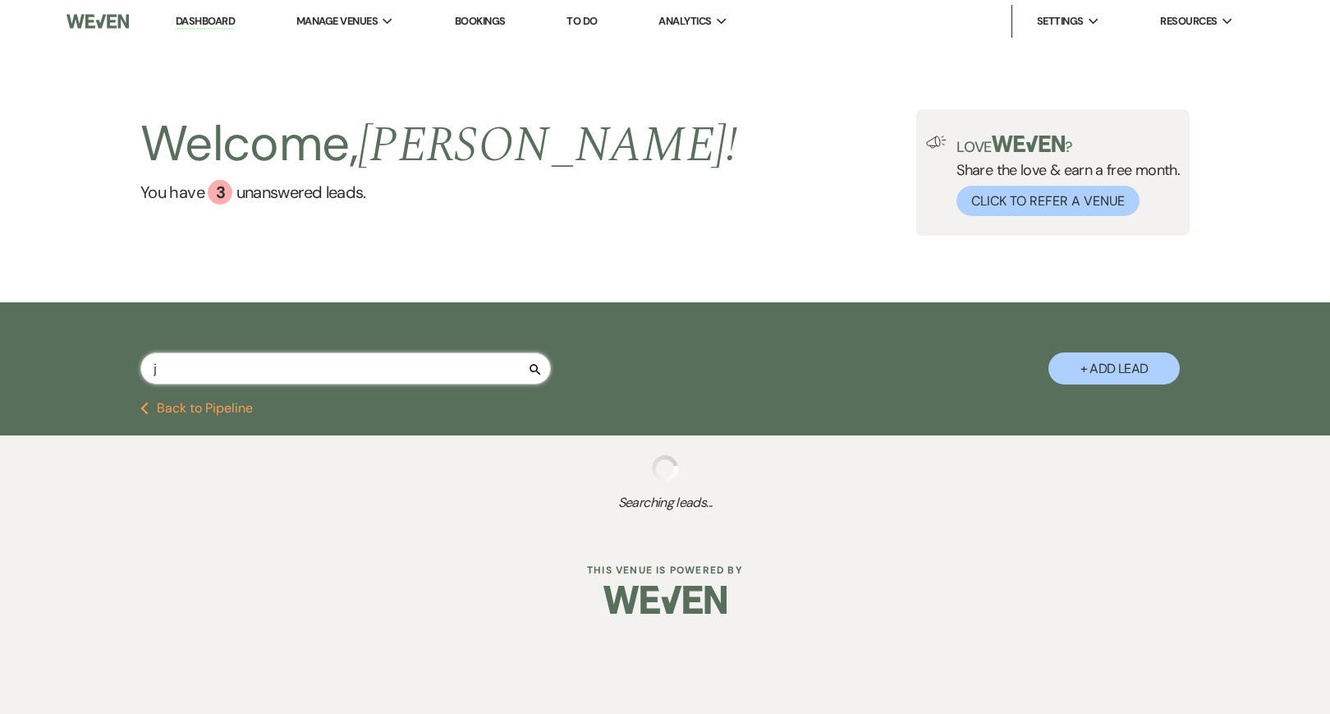
select select "8"
select select "5"
select select "8"
select select "5"
select select "8"
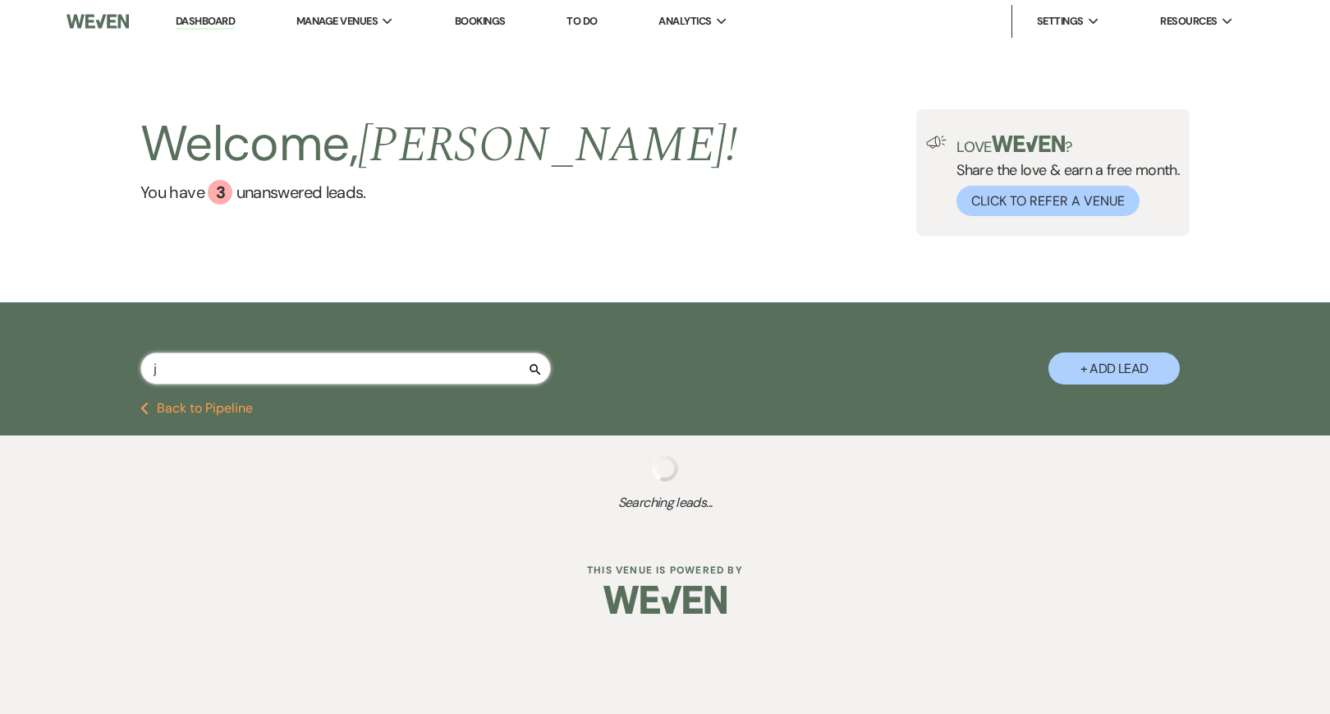
select select "5"
select select "8"
select select "1"
select select "8"
select select "5"
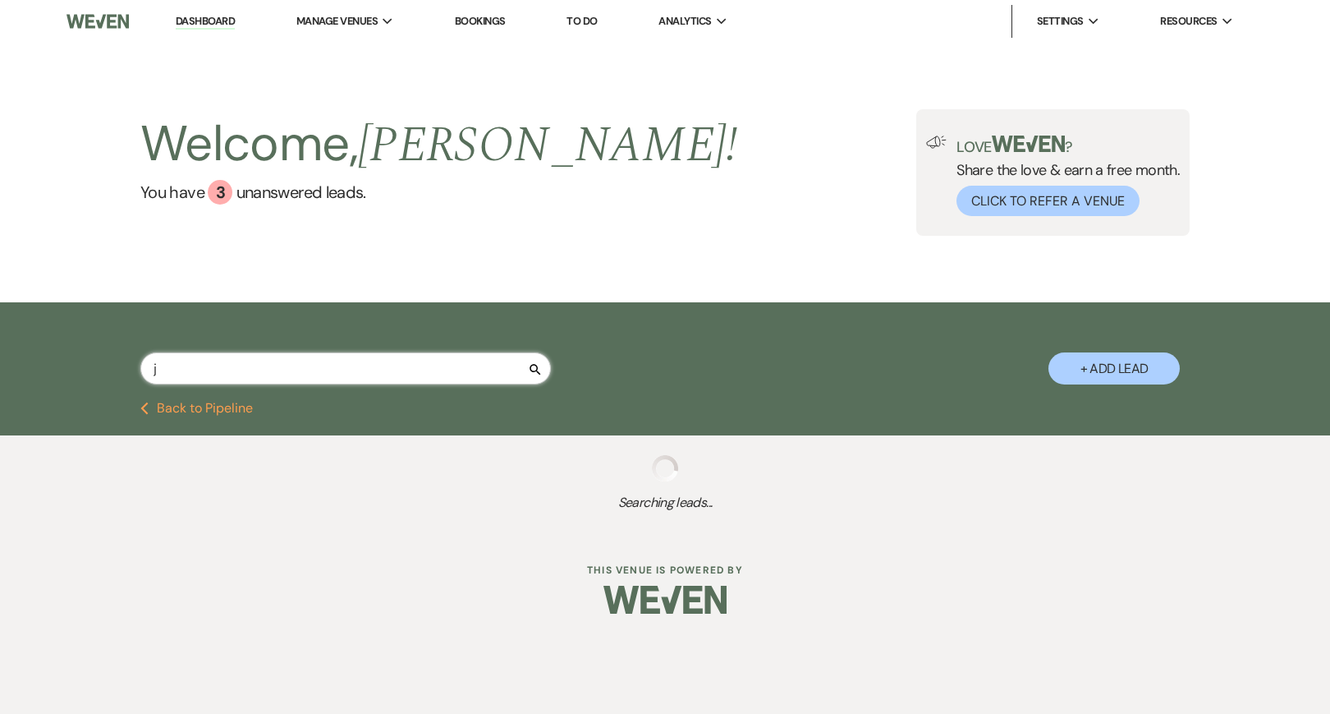
select select "8"
select select "3"
select select "8"
select select "1"
select select "8"
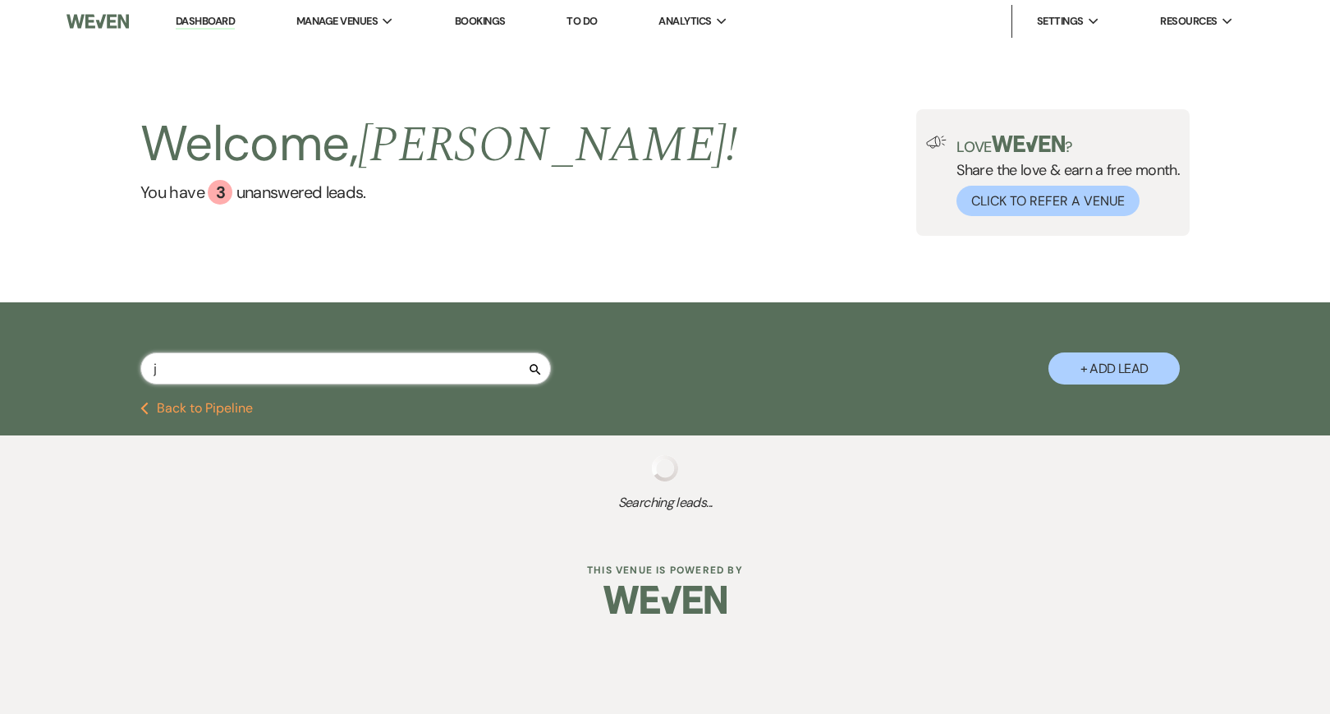
select select "5"
select select "8"
select select "5"
select select "8"
select select "1"
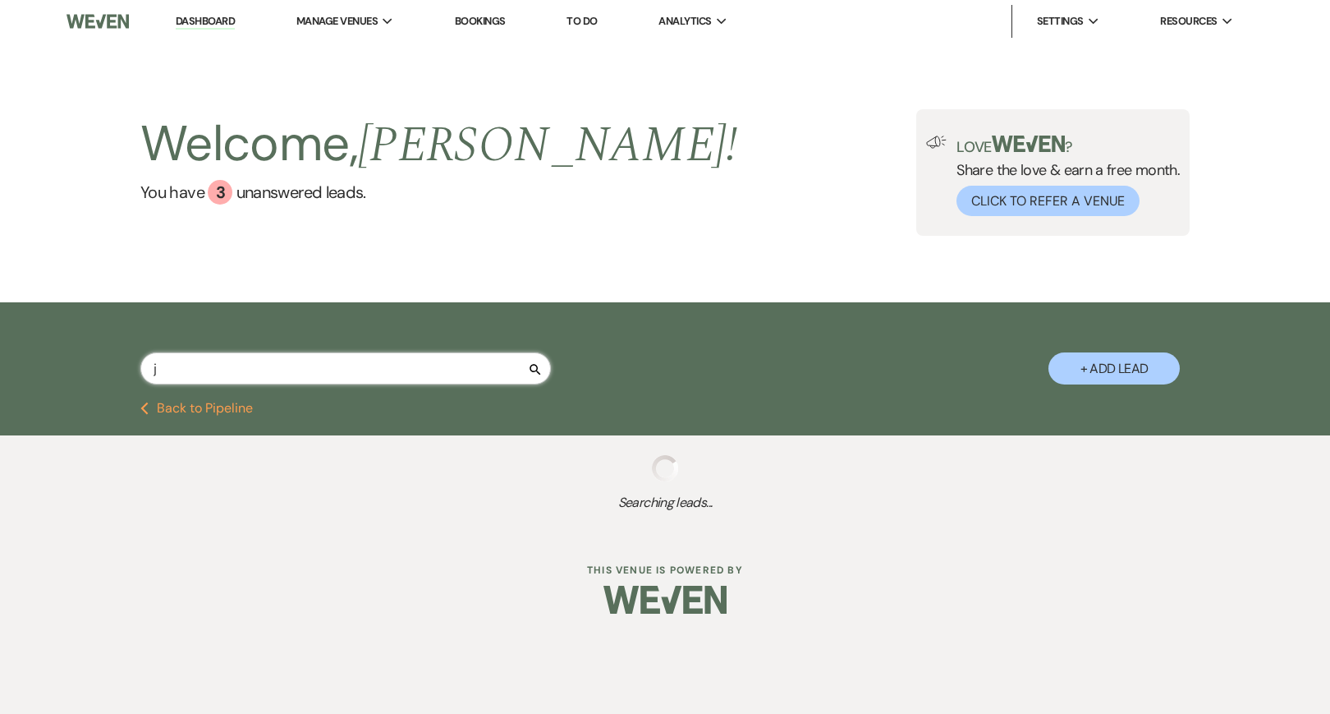
select select "8"
select select "1"
select select "8"
select select "5"
select select "8"
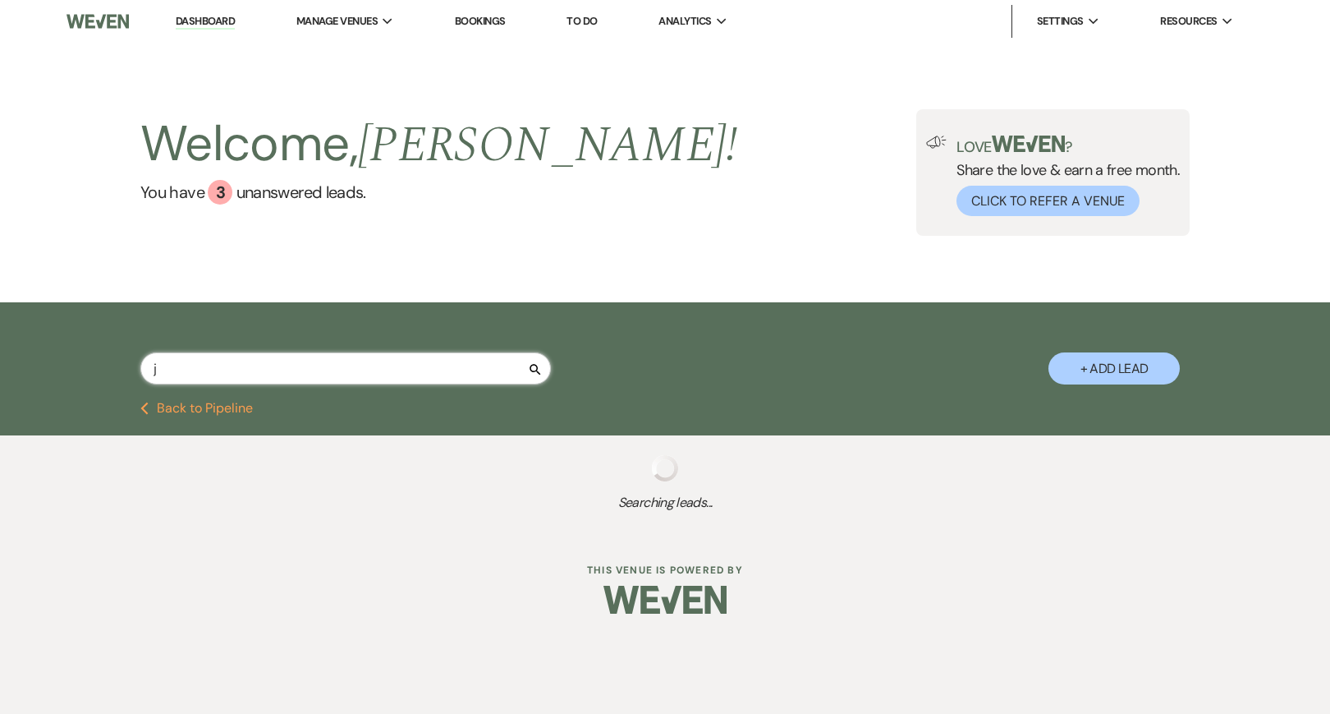
select select "1"
select select "8"
select select "1"
select select "8"
select select "7"
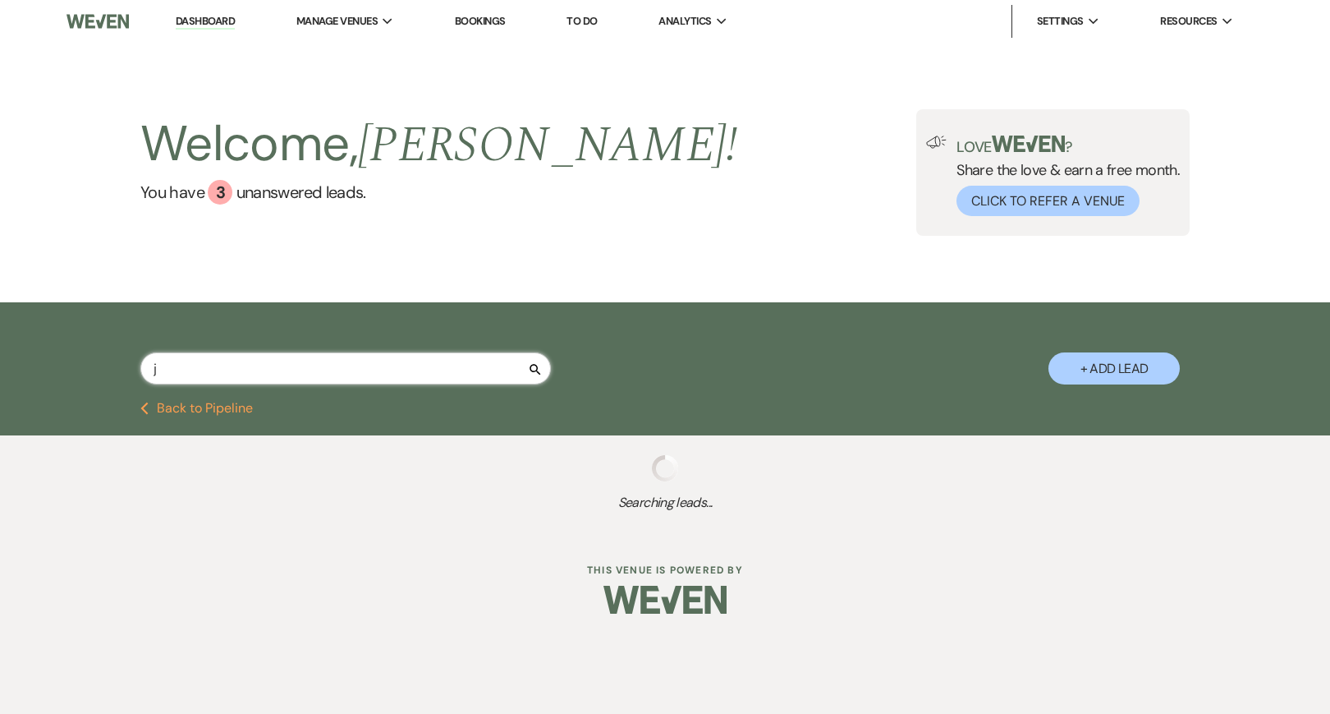
select select "8"
select select "6"
select select "8"
select select "6"
select select "8"
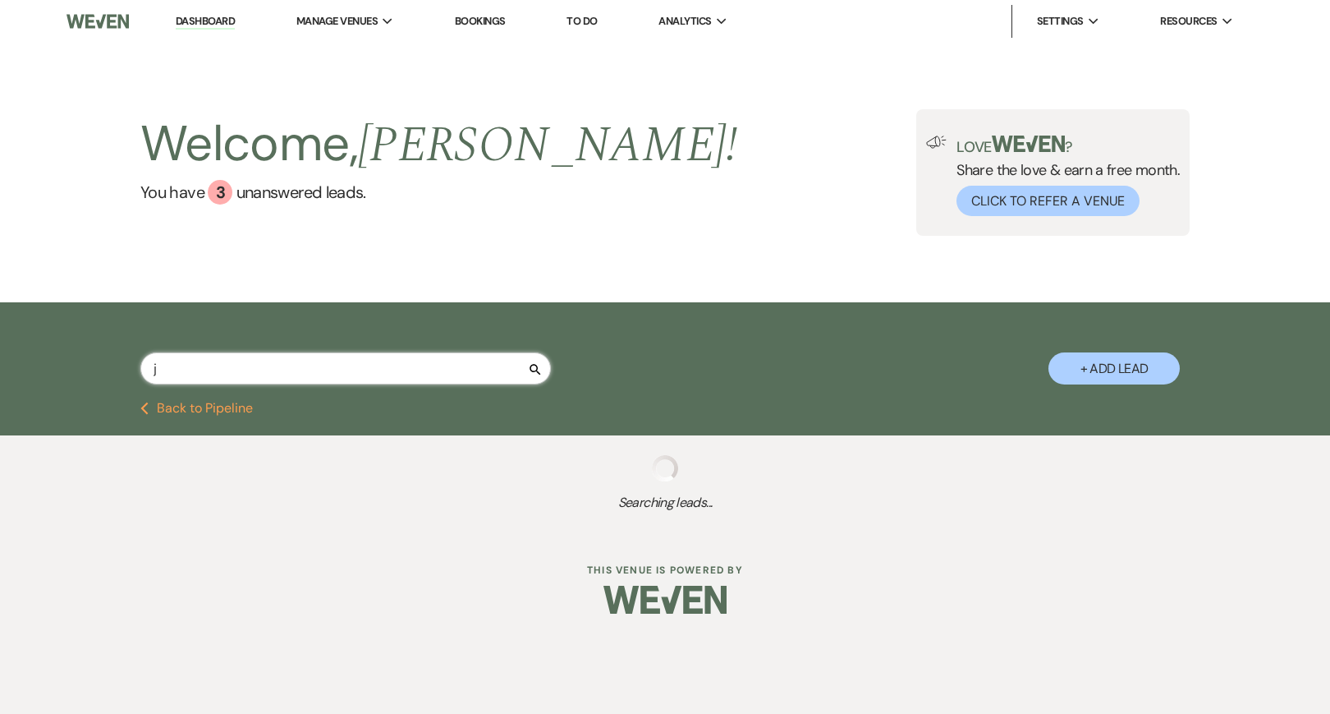
select select "8"
select select "5"
select select "8"
select select "1"
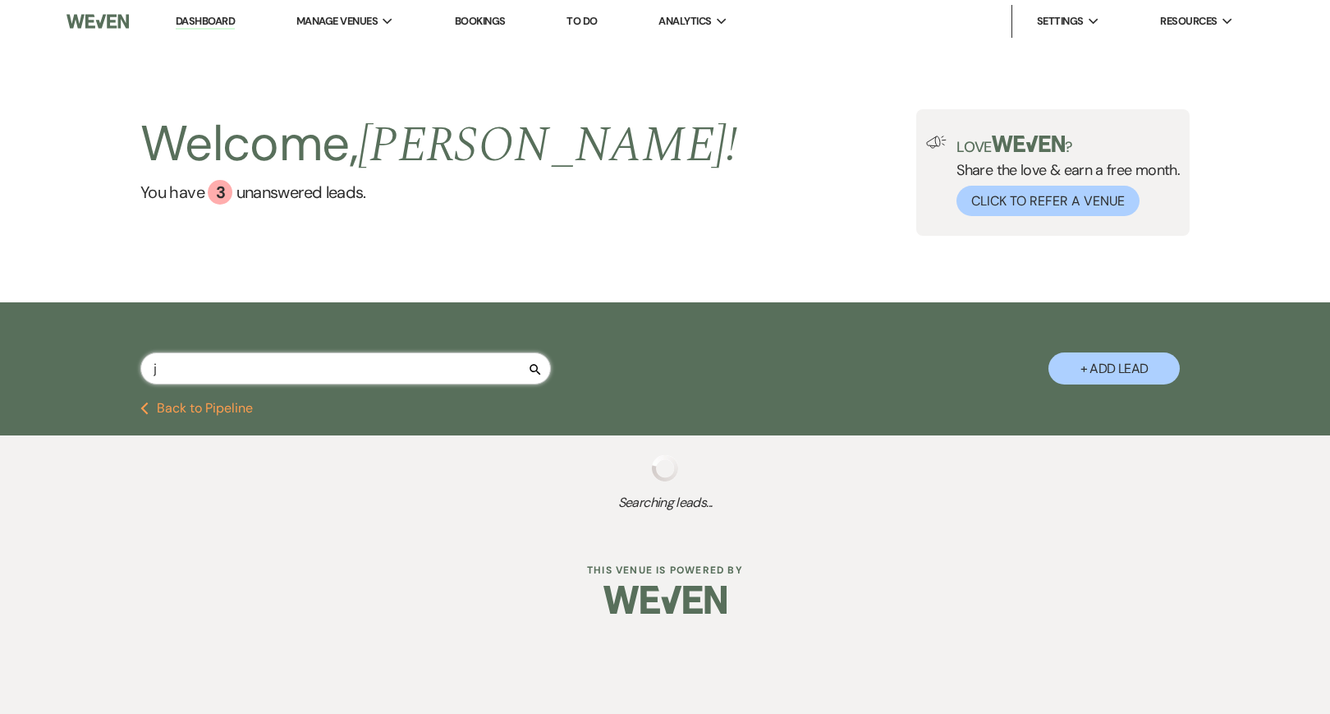
select select "8"
select select "5"
select select "8"
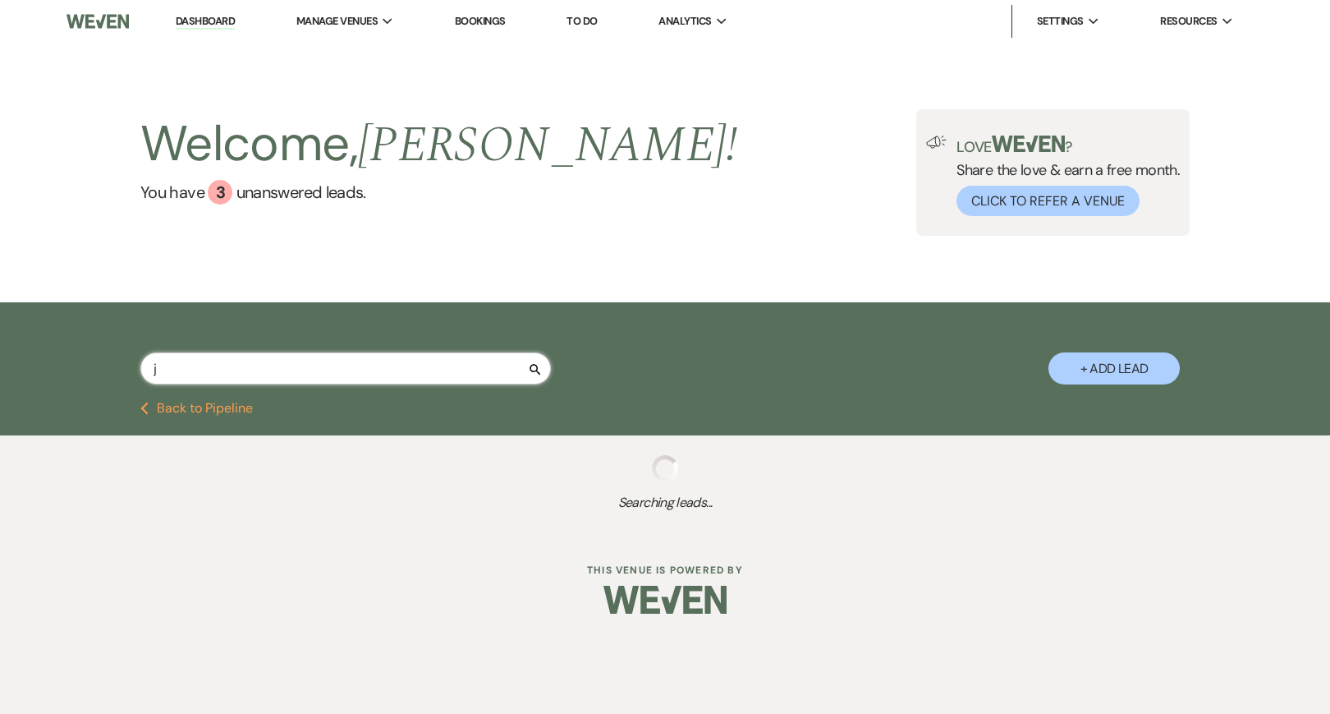
select select "8"
select select "6"
select select "8"
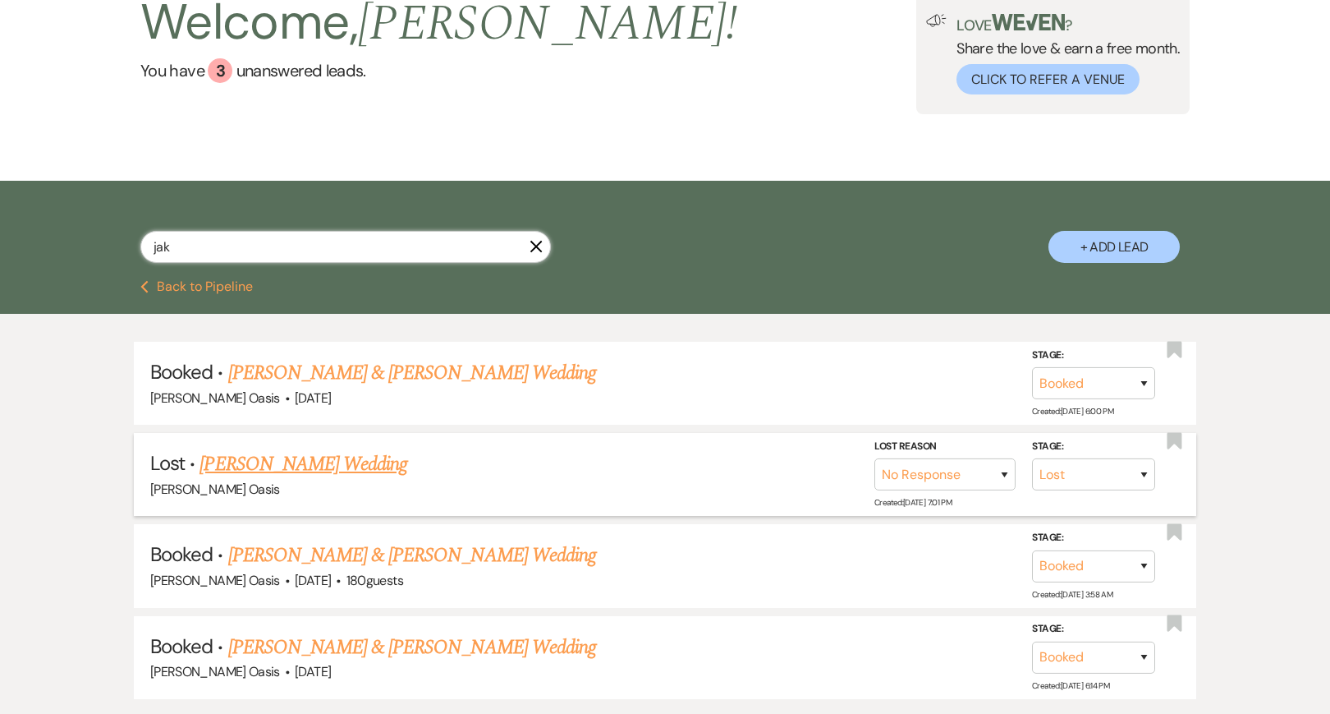
scroll to position [134, 0]
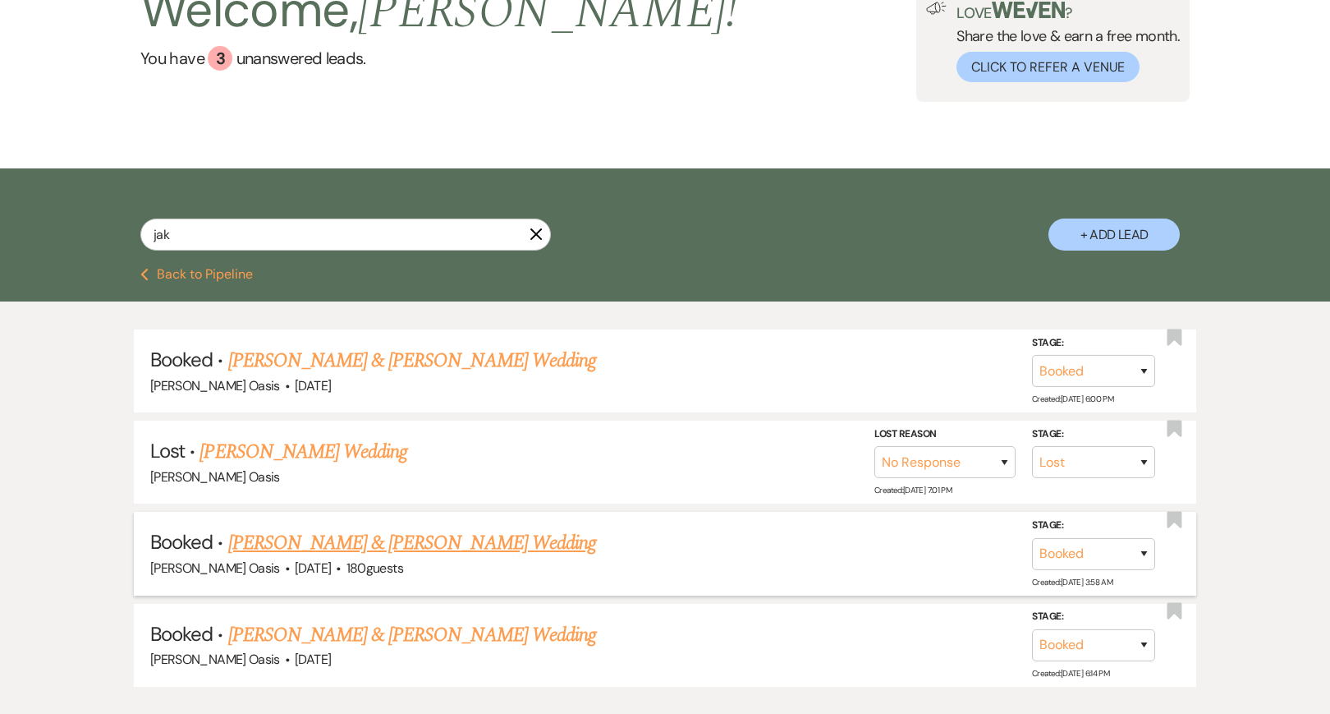
click at [494, 543] on link "[PERSON_NAME] & [PERSON_NAME] Wedding" at bounding box center [412, 543] width 368 height 30
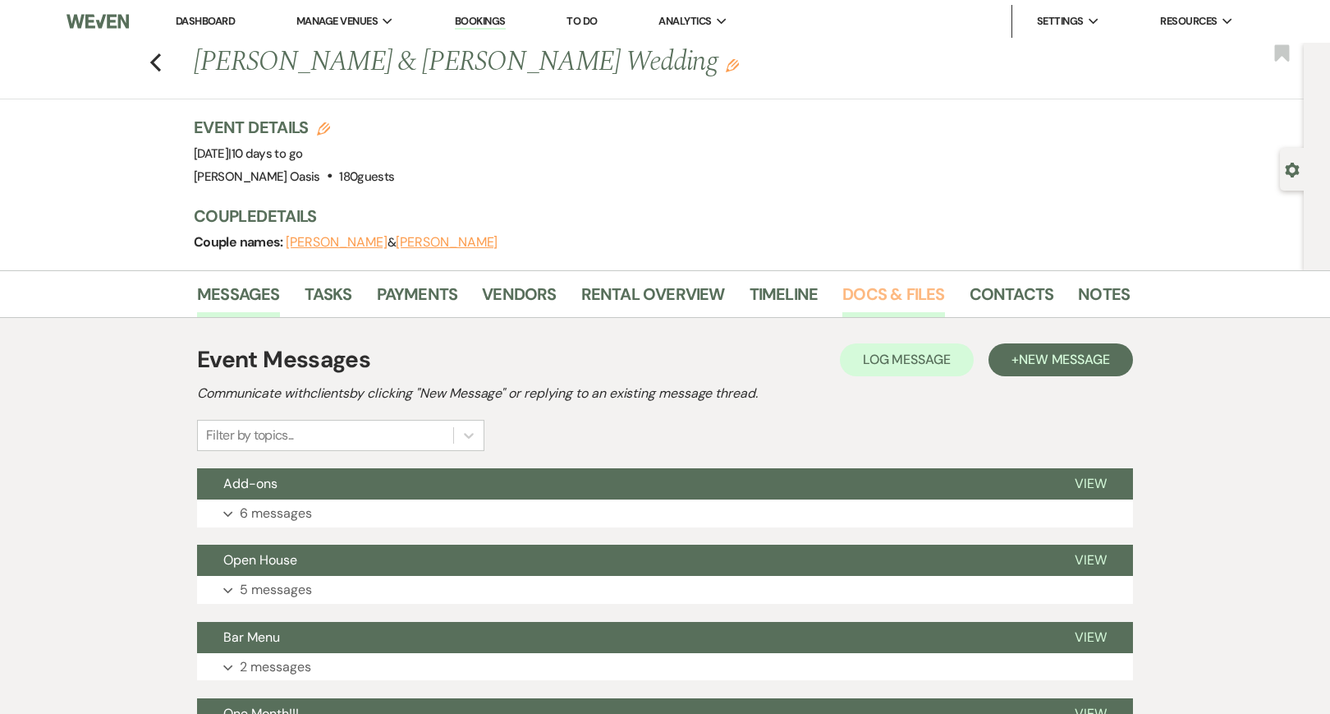
click at [895, 296] on link "Docs & Files" at bounding box center [894, 299] width 102 height 36
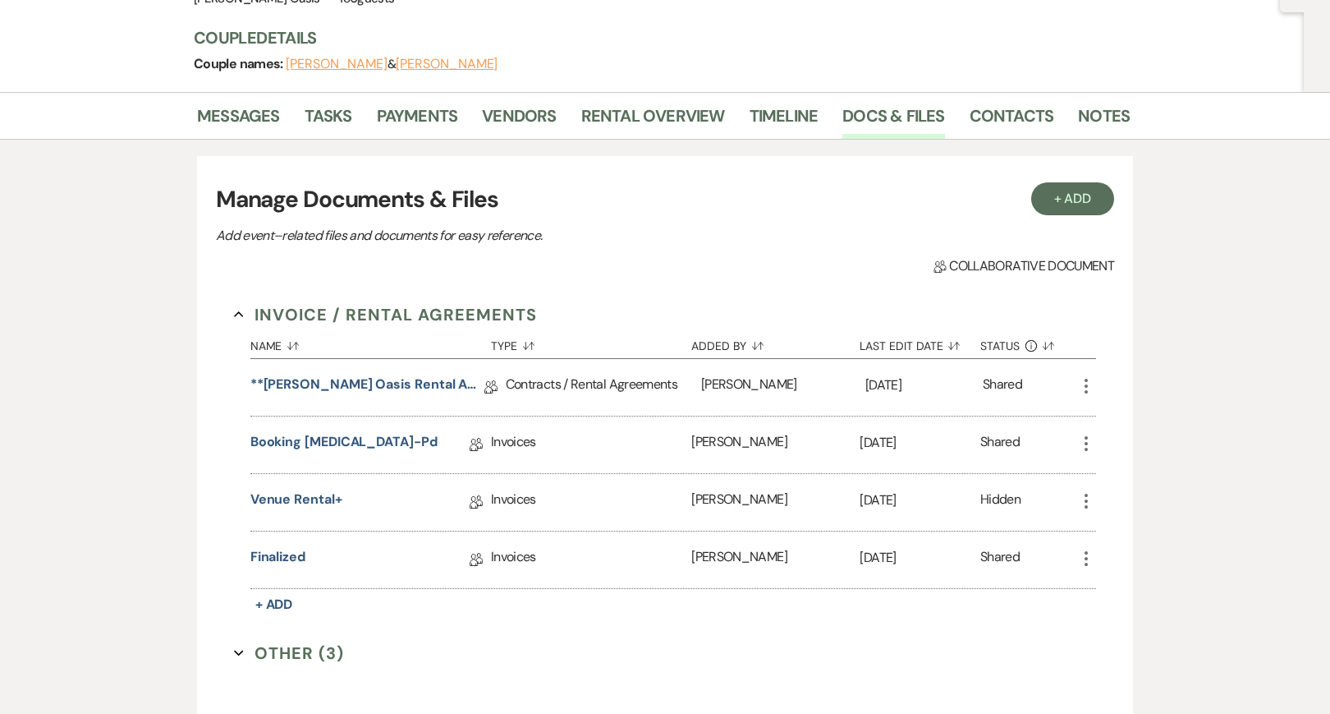
scroll to position [180, 0]
click at [297, 557] on link "finalized" at bounding box center [277, 557] width 55 height 25
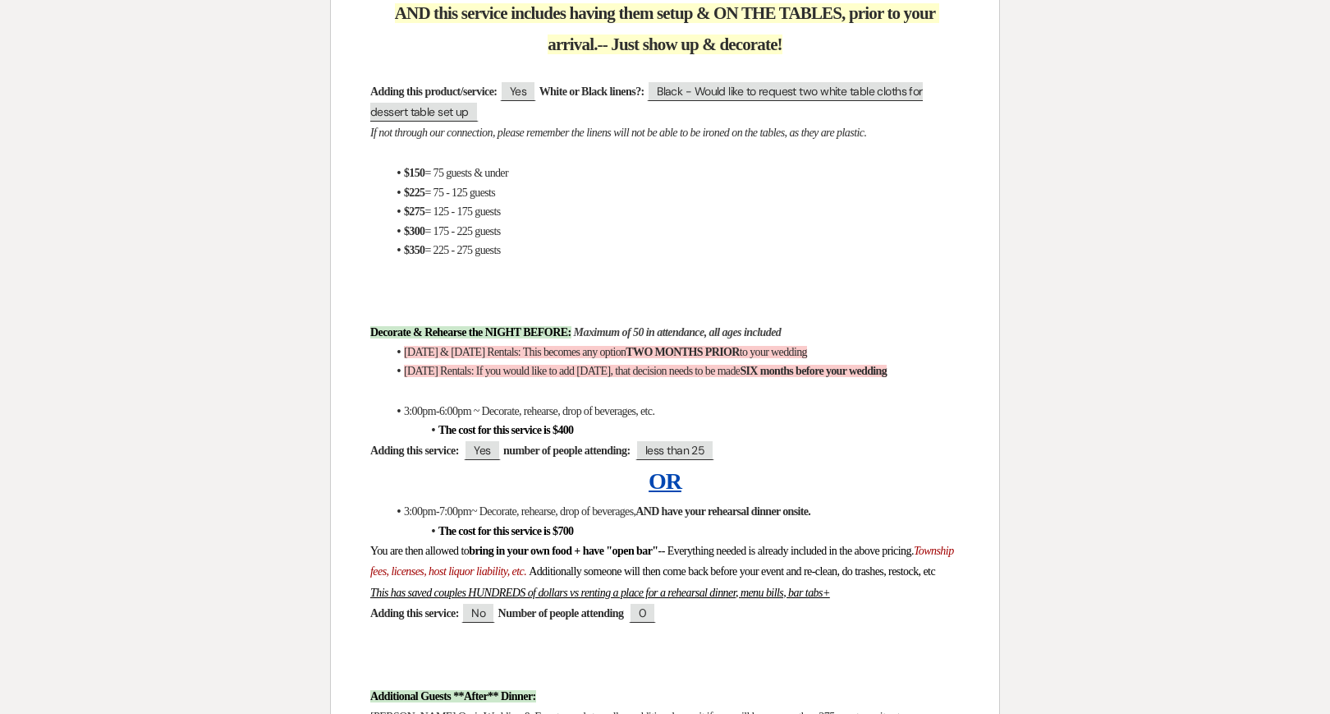
scroll to position [2698, 0]
